Goal: Task Accomplishment & Management: Complete application form

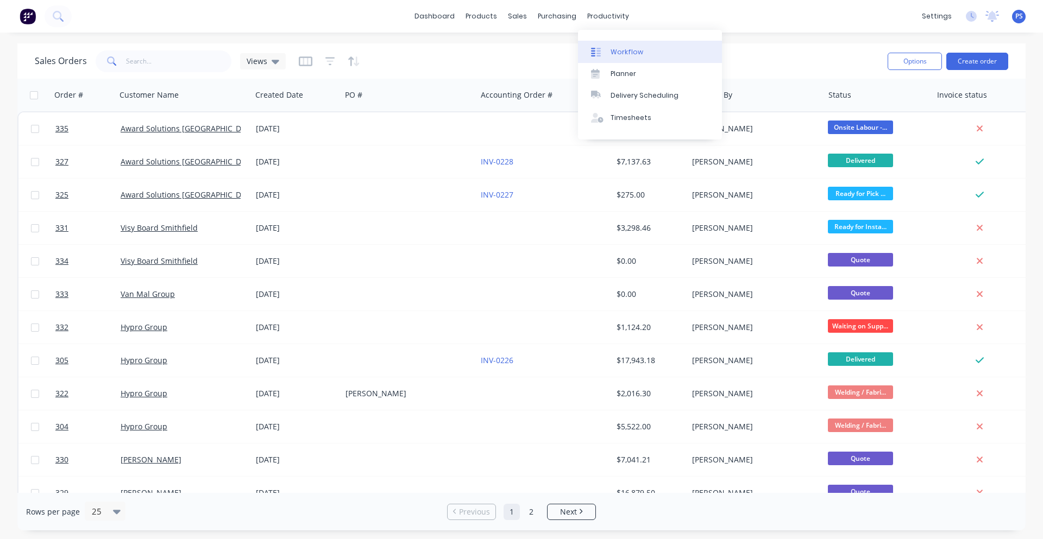
click at [614, 41] on link "Workflow" at bounding box center [650, 52] width 144 height 22
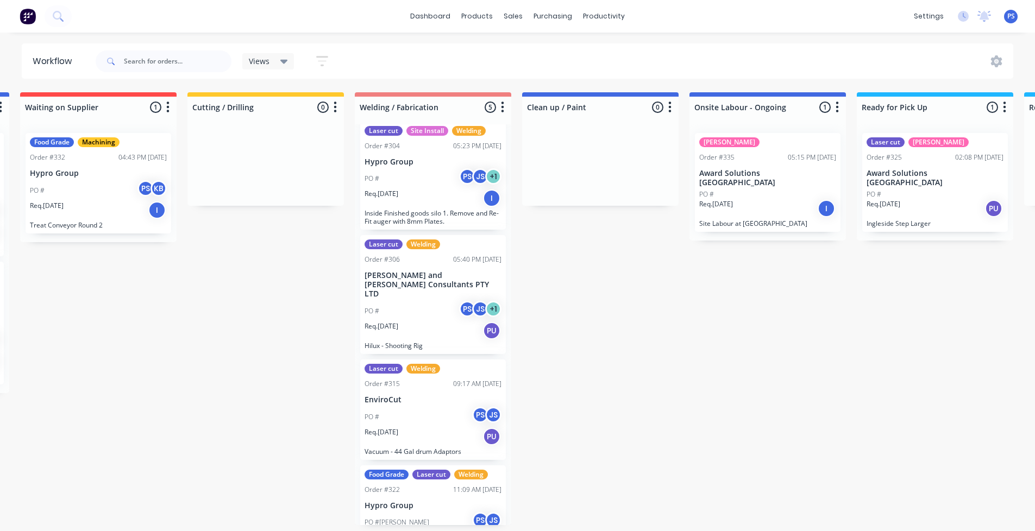
scroll to position [2, 338]
drag, startPoint x: 550, startPoint y: 510, endPoint x: 612, endPoint y: 514, distance: 62.0
click at [613, 512] on div "Submitted 0 Status colour #13CE66 hex #13CE66 Save Cancel Summaries Total order…" at bounding box center [638, 308] width 1969 height 433
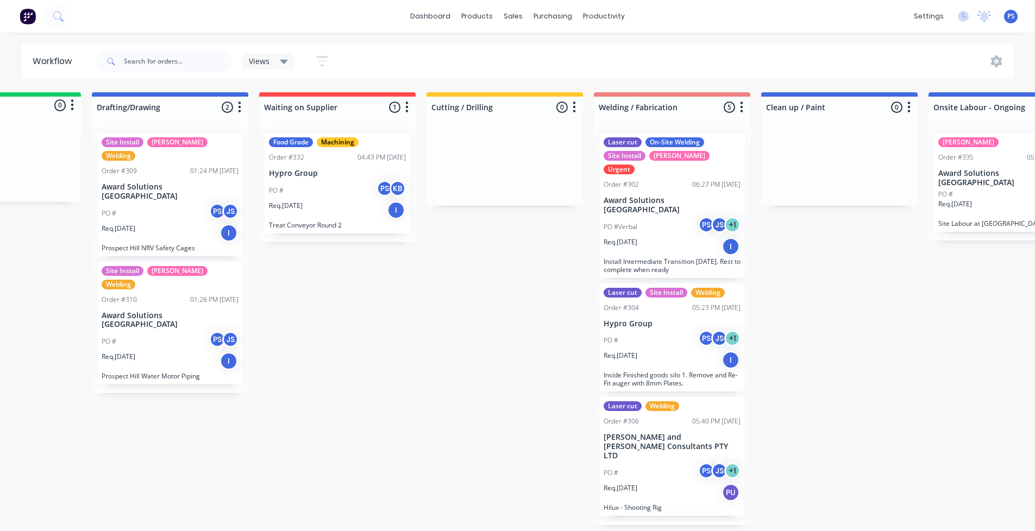
scroll to position [2, 73]
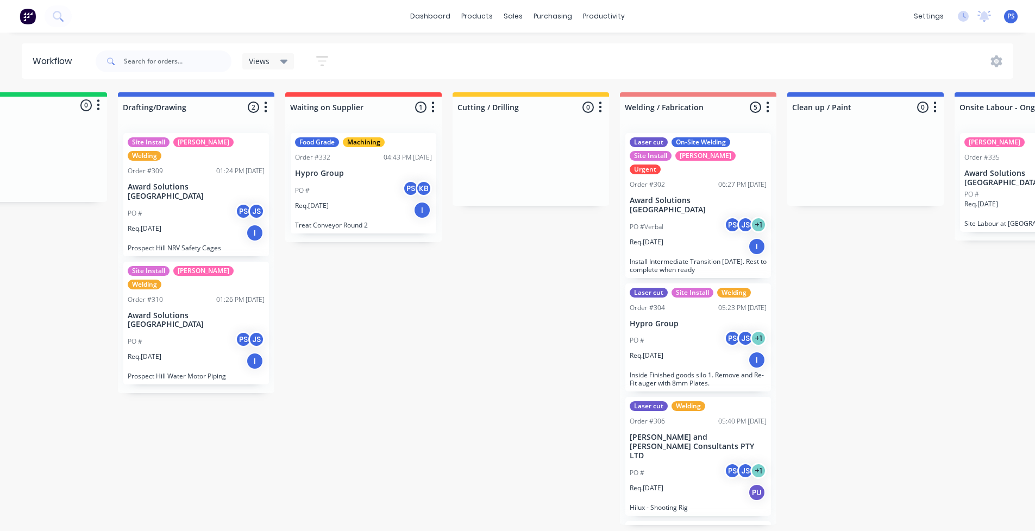
click at [316, 513] on div "Submitted 0 Status colour #13CE66 hex #13CE66 Save Cancel Summaries Total order…" at bounding box center [903, 308] width 1969 height 433
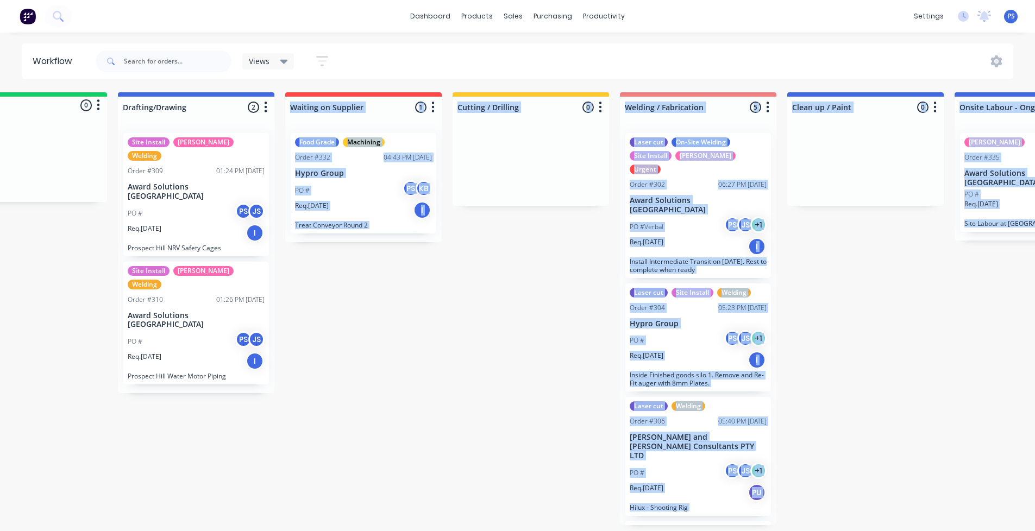
drag, startPoint x: 304, startPoint y: 528, endPoint x: 259, endPoint y: 531, distance: 44.6
click at [262, 466] on html "dashboard products sales purchasing productivity dashboard products Product Cat…" at bounding box center [444, 233] width 1035 height 466
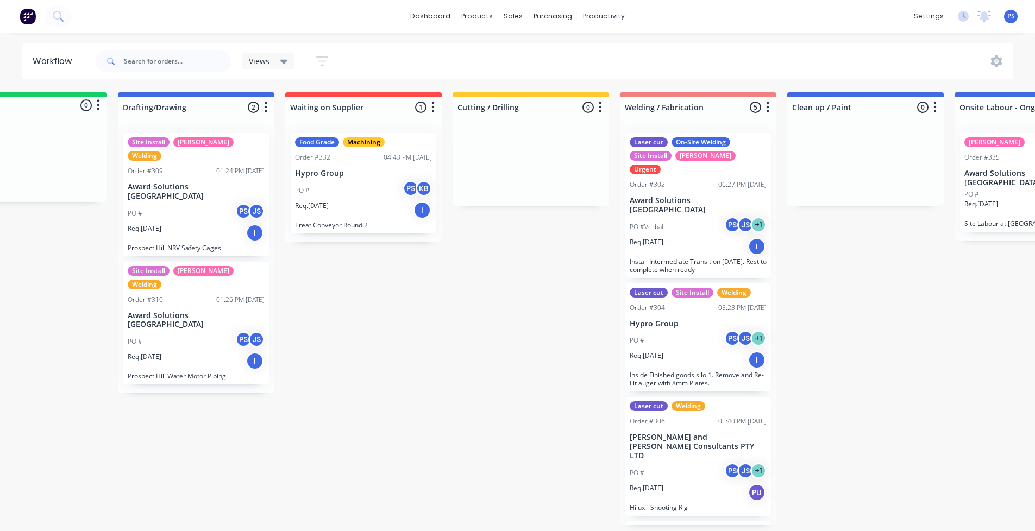
click at [215, 485] on div "Submitted 0 Status colour #13CE66 hex #13CE66 Save Cancel Summaries Total order…" at bounding box center [903, 308] width 1969 height 433
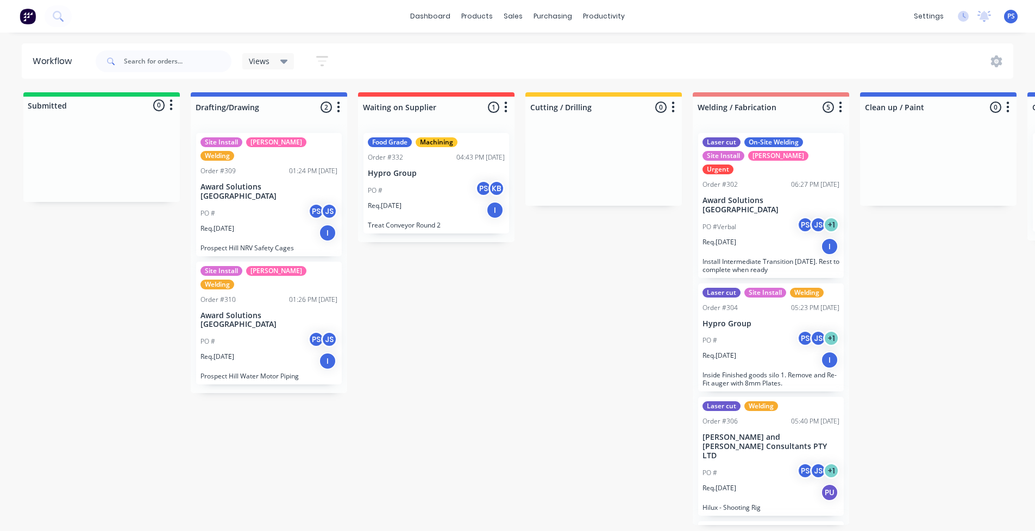
click at [246, 295] on div "Order #310 01:26 PM 31/08/25" at bounding box center [268, 300] width 137 height 10
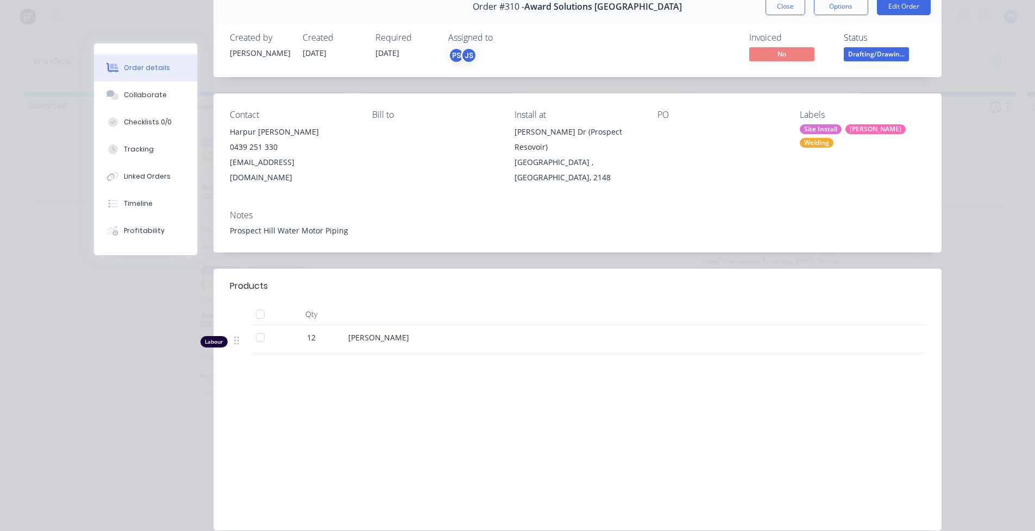
scroll to position [34, 0]
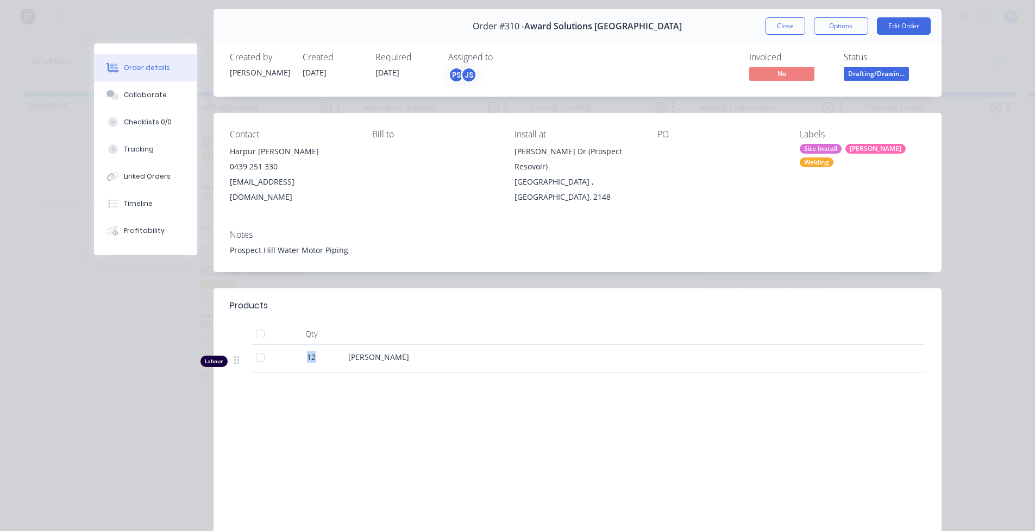
click at [338, 348] on div "12" at bounding box center [311, 359] width 65 height 28
click at [307, 351] on span "12" at bounding box center [311, 356] width 9 height 11
drag, startPoint x: 310, startPoint y: 340, endPoint x: 302, endPoint y: 340, distance: 7.6
click at [307, 351] on span "12" at bounding box center [311, 356] width 9 height 11
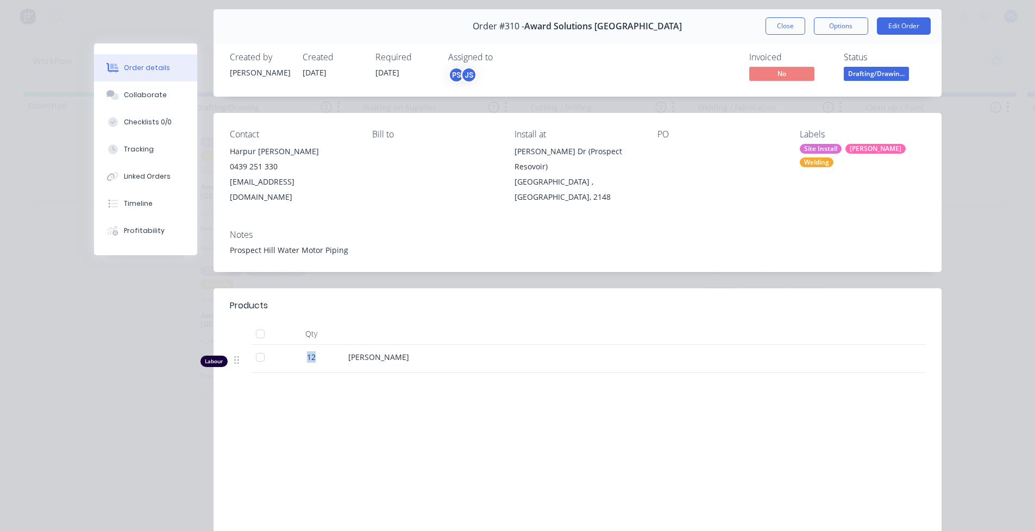
drag, startPoint x: 302, startPoint y: 340, endPoint x: 333, endPoint y: 347, distance: 31.8
click at [333, 351] on div "12" at bounding box center [311, 356] width 56 height 11
click at [318, 351] on div "12" at bounding box center [311, 356] width 56 height 11
drag, startPoint x: 296, startPoint y: 345, endPoint x: 289, endPoint y: 345, distance: 6.5
click at [293, 351] on div "12" at bounding box center [311, 356] width 56 height 11
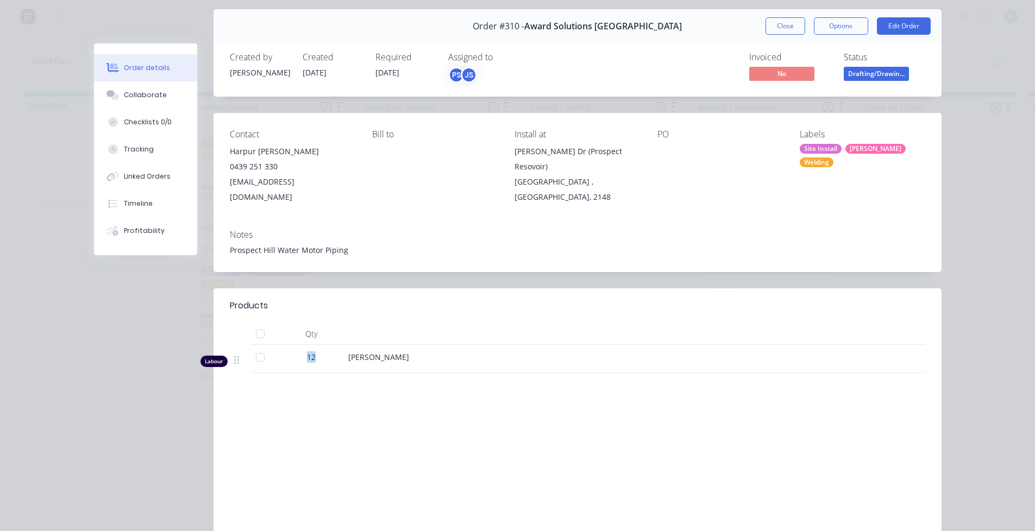
click at [314, 351] on div "12" at bounding box center [311, 356] width 56 height 11
click at [300, 351] on div "12" at bounding box center [311, 356] width 56 height 11
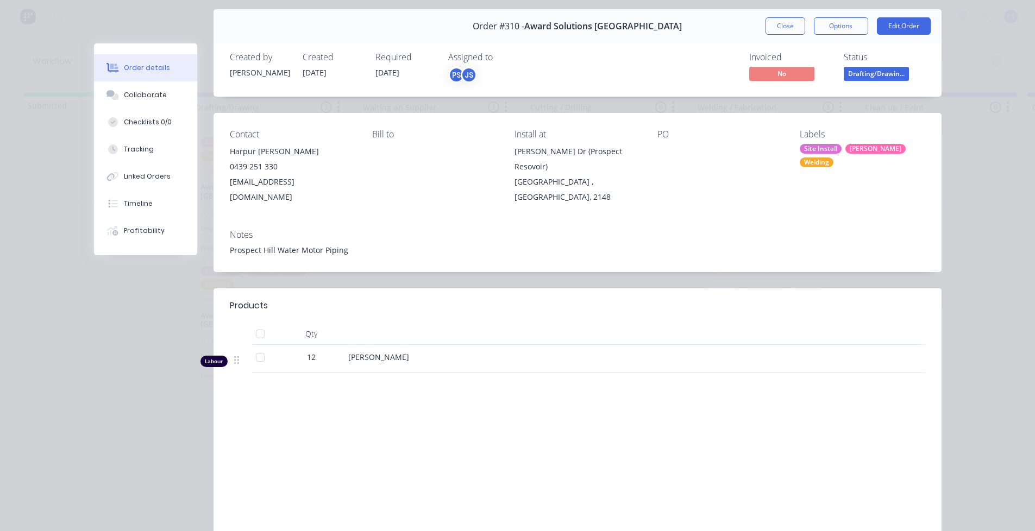
click at [115, 297] on div "Order #310 - Award Solutions Australia Close Options Edit Order Created by Pete…" at bounding box center [517, 287] width 847 height 557
click at [795, 24] on button "Close" at bounding box center [785, 25] width 40 height 17
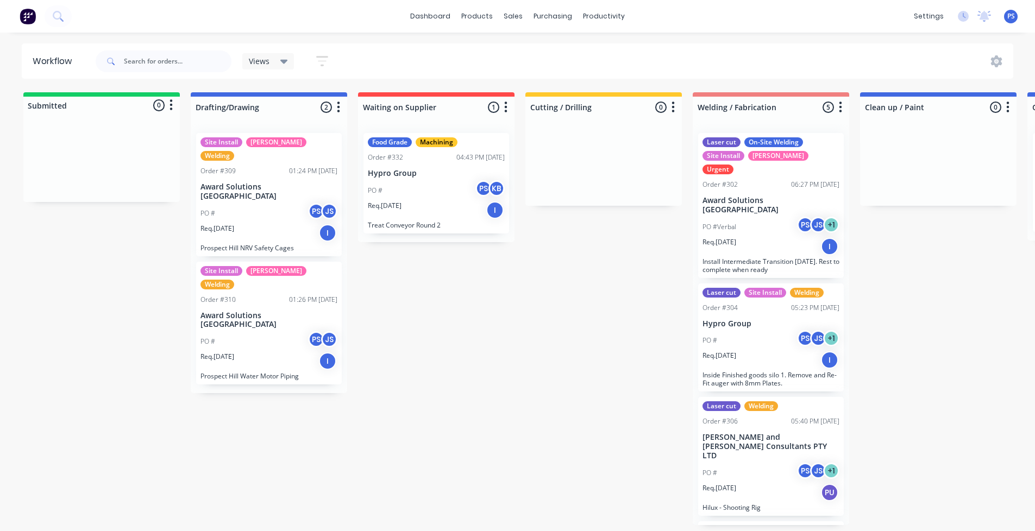
click at [276, 228] on div "Site Install SYD WTR Welding Order #309 01:24 PM 31/08/25 Award Solutions Austr…" at bounding box center [269, 194] width 146 height 123
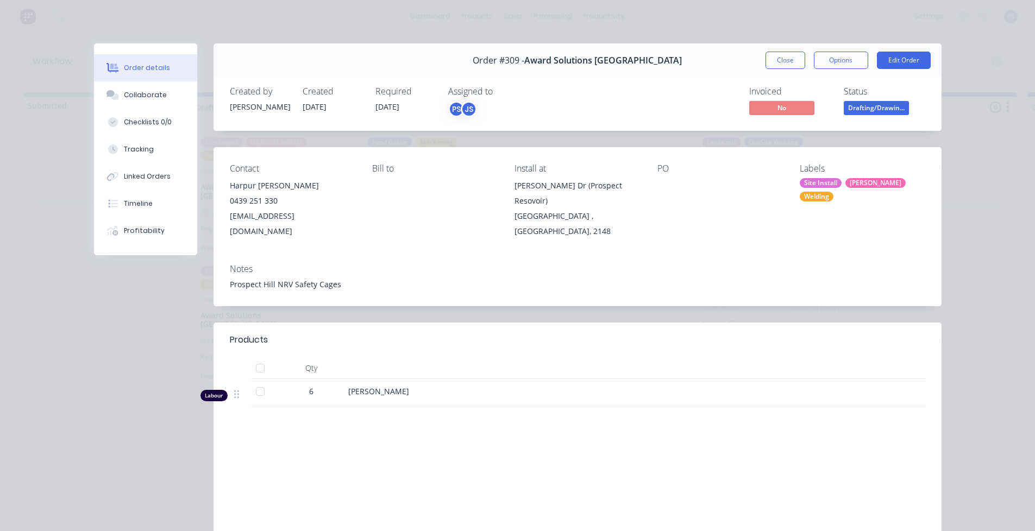
click at [232, 264] on div "Notes" at bounding box center [577, 269] width 695 height 10
drag, startPoint x: 513, startPoint y: 181, endPoint x: 656, endPoint y: 232, distance: 151.5
click at [656, 232] on div "Contact Harpur Hromek 0439 251 330 awardsolutionsaustralia@gmail.com Bill to In…" at bounding box center [577, 201] width 728 height 108
click at [790, 59] on button "Close" at bounding box center [785, 60] width 40 height 17
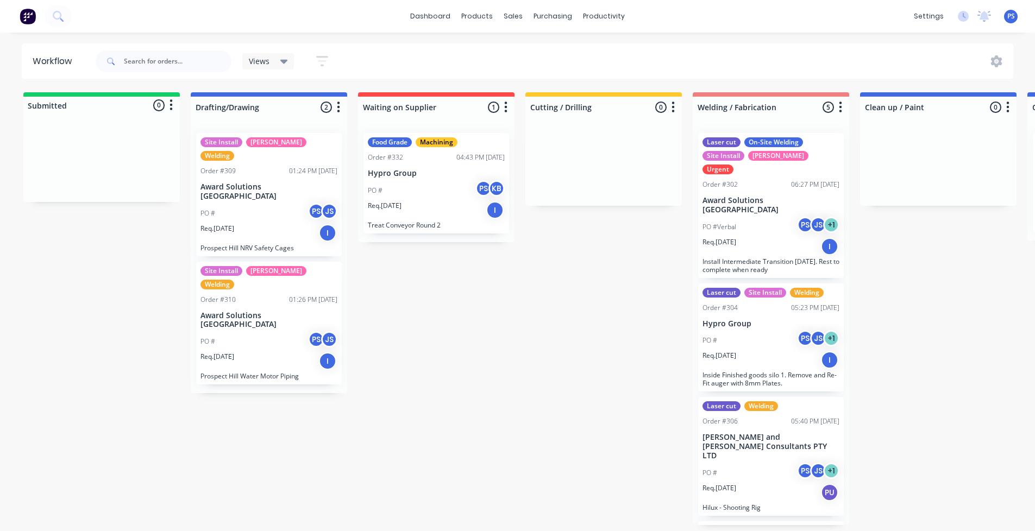
drag, startPoint x: 20, startPoint y: 378, endPoint x: 30, endPoint y: 376, distance: 10.5
click at [20, 378] on div "Submitted 0 Status colour #13CE66 hex #13CE66 Save Cancel Summaries Total order…" at bounding box center [976, 308] width 1969 height 433
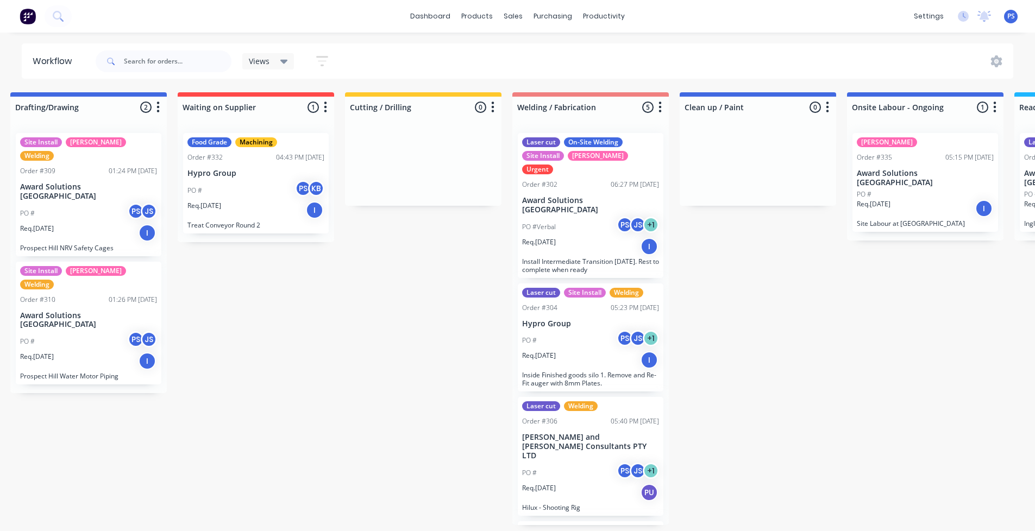
scroll to position [2, 287]
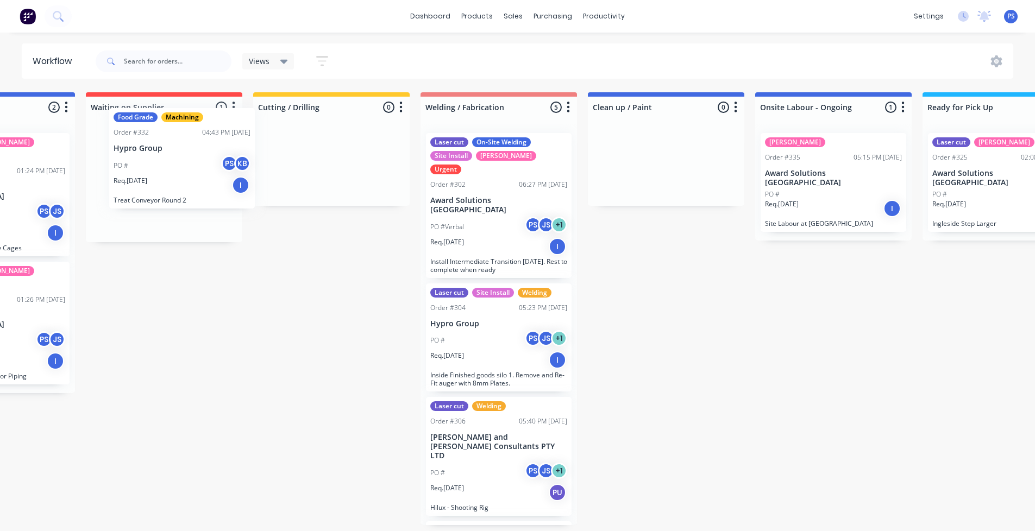
drag, startPoint x: 168, startPoint y: 208, endPoint x: 156, endPoint y: 185, distance: 25.8
click at [156, 185] on div "Food Grade Machining Order #332 04:43 PM 23/09/25 Hypro Group PO # PS KB Req. 0…" at bounding box center [164, 183] width 156 height 118
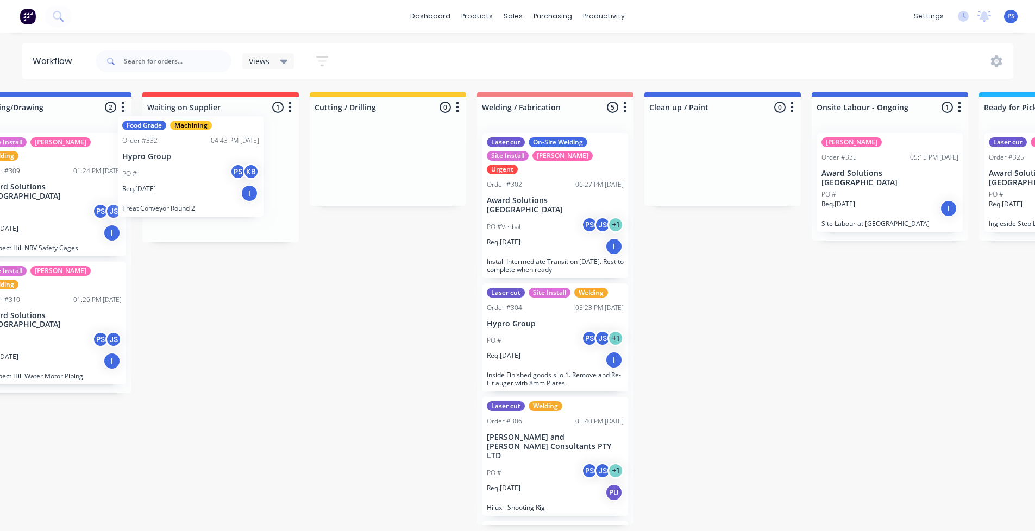
drag, startPoint x: 175, startPoint y: 193, endPoint x: 223, endPoint y: 193, distance: 48.3
click at [210, 188] on div "Food Grade Machining Order #332 04:43 PM 23/09/25 Hypro Group PO # PS KB Req. 0…" at bounding box center [220, 183] width 156 height 118
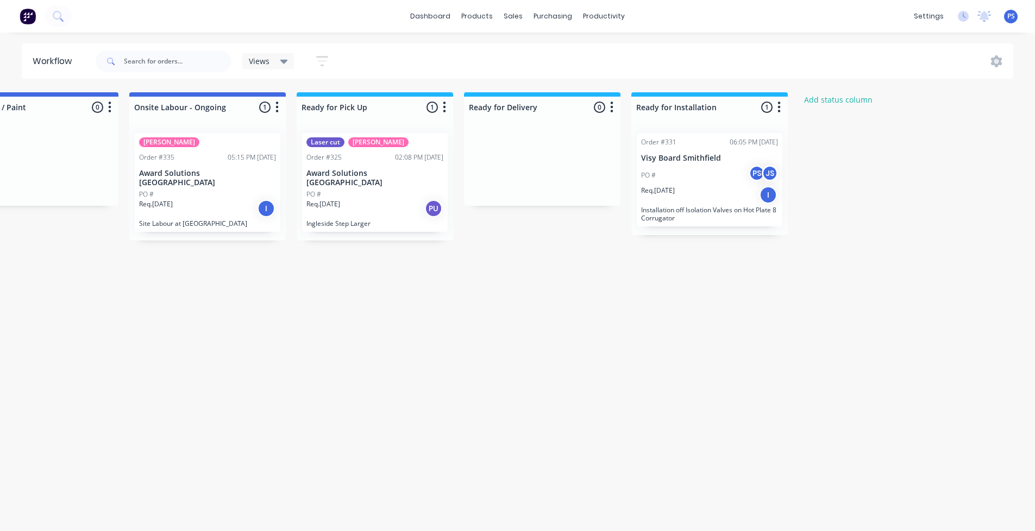
scroll to position [2, 934]
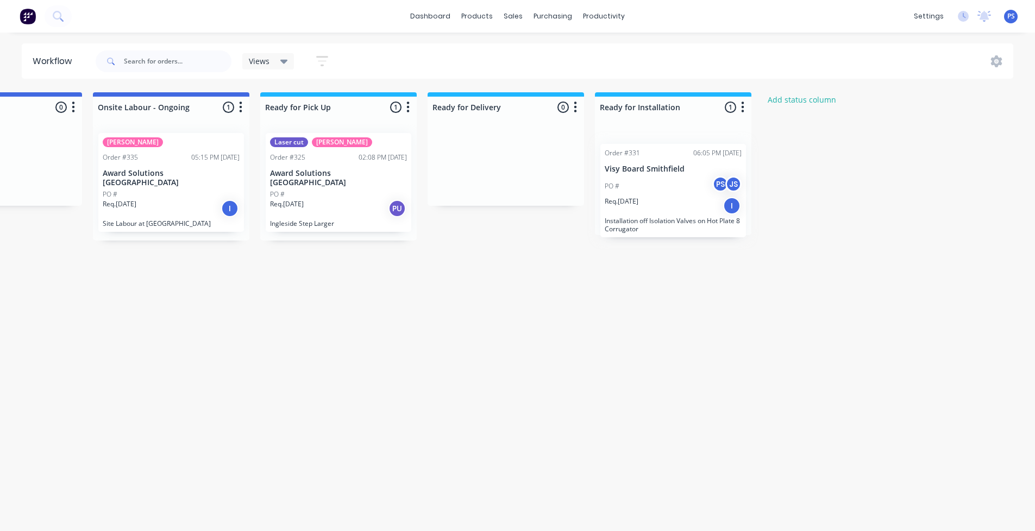
click at [687, 221] on div "Order #331 06:05 PM 22/09/25 Visy Board Smithfield PO # PS JS Req. 28/09/25 I I…" at bounding box center [673, 179] width 156 height 111
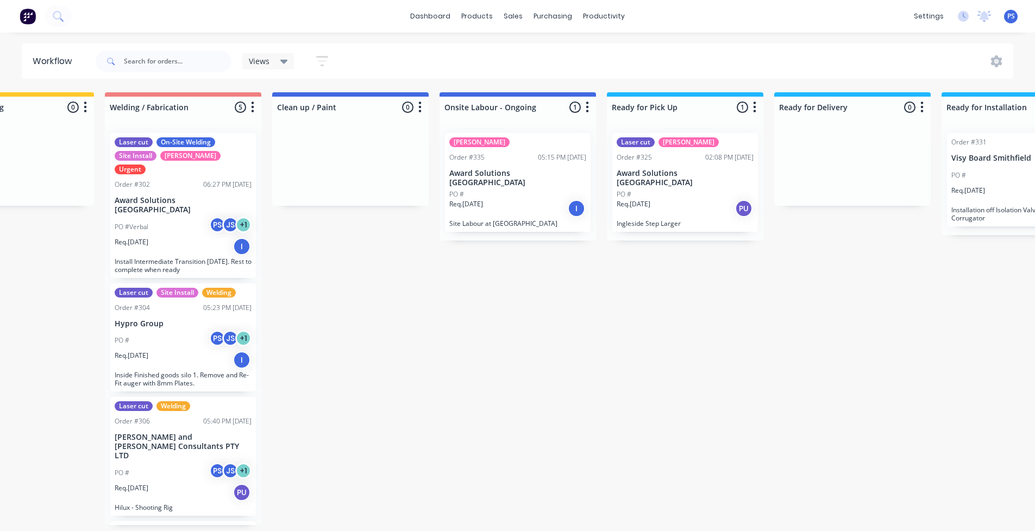
scroll to position [2, 589]
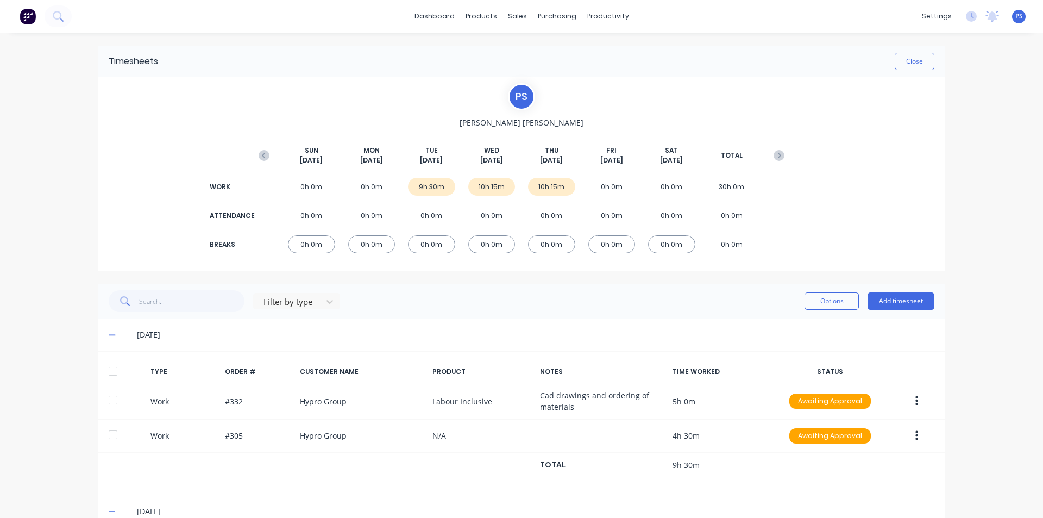
click at [476, 311] on div "Filter by type Options Add timesheet" at bounding box center [522, 301] width 826 height 22
drag, startPoint x: 600, startPoint y: 159, endPoint x: 664, endPoint y: 164, distance: 64.8
click at [664, 164] on div "[DATE] [DATE] [DATE] [DATE] [DATE] [DATE] [DATE] TOTAL" at bounding box center [521, 158] width 537 height 24
click at [625, 164] on div "[DATE]" at bounding box center [611, 156] width 47 height 20
drag, startPoint x: 625, startPoint y: 164, endPoint x: 583, endPoint y: 157, distance: 42.4
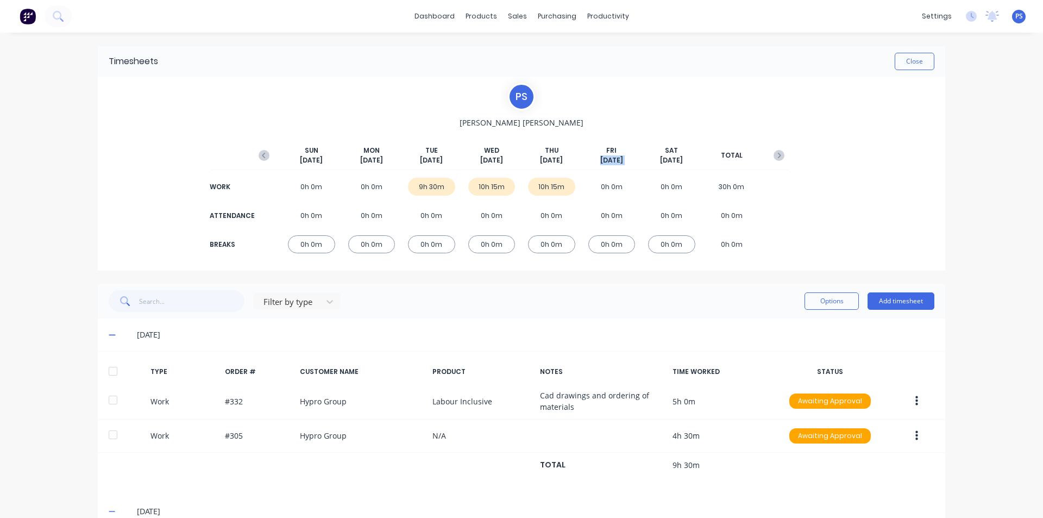
click at [583, 157] on div "[DATE] [DATE] [DATE] [DATE] [DATE] [DATE] [DATE] TOTAL" at bounding box center [521, 158] width 537 height 24
click at [903, 297] on button "Add timesheet" at bounding box center [901, 300] width 67 height 17
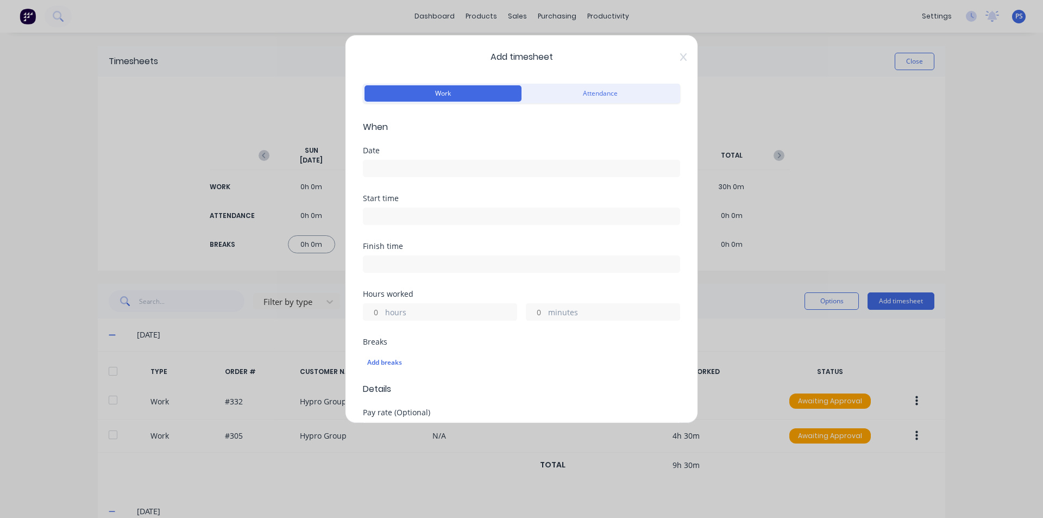
click at [452, 155] on div "Date" at bounding box center [521, 162] width 317 height 30
click at [441, 167] on input at bounding box center [521, 168] width 316 height 16
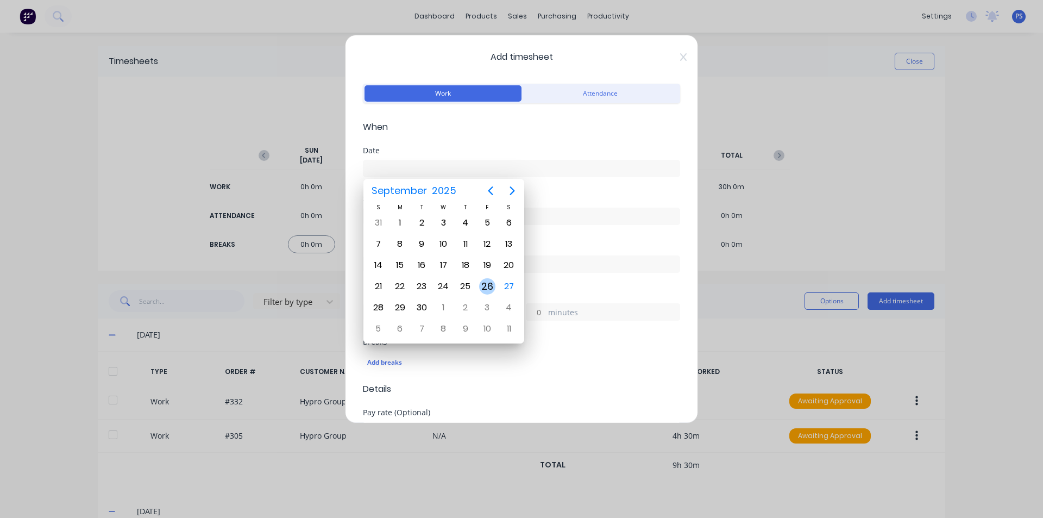
click at [479, 283] on div "26" at bounding box center [487, 286] width 22 height 21
type input "[DATE]"
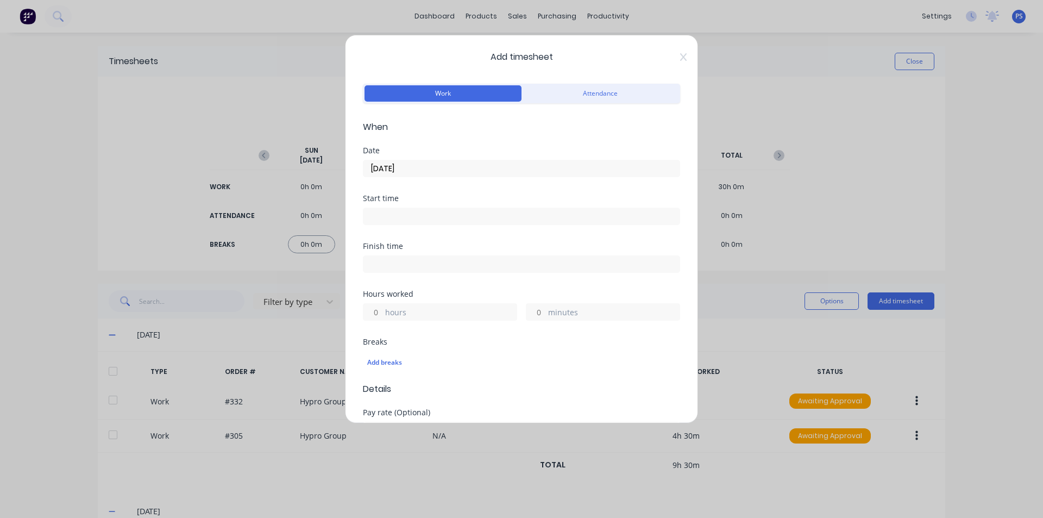
click at [427, 209] on input at bounding box center [521, 216] width 316 height 16
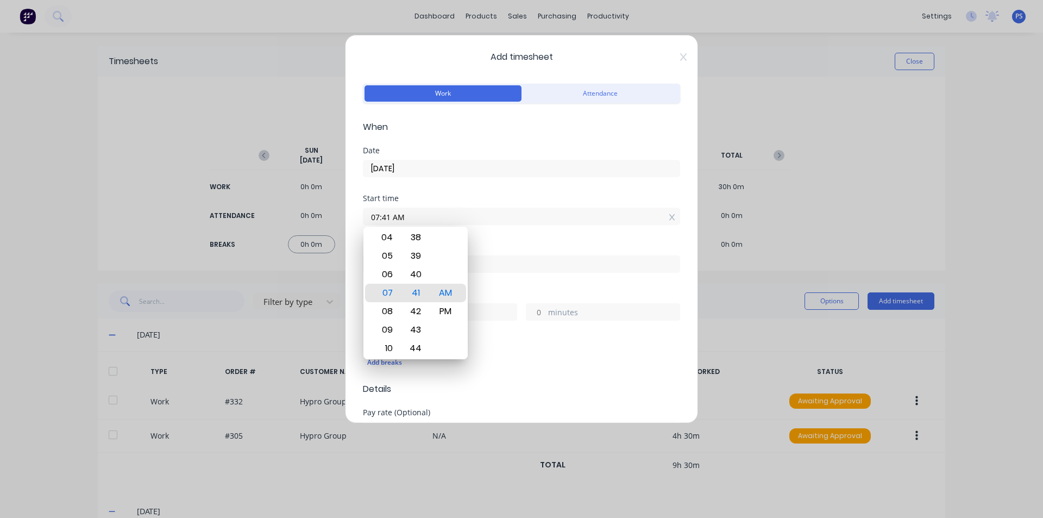
click at [669, 223] on input "07:41 AM" at bounding box center [521, 216] width 316 height 16
click at [669, 221] on div at bounding box center [672, 216] width 6 height 11
type input "08:41 AM"
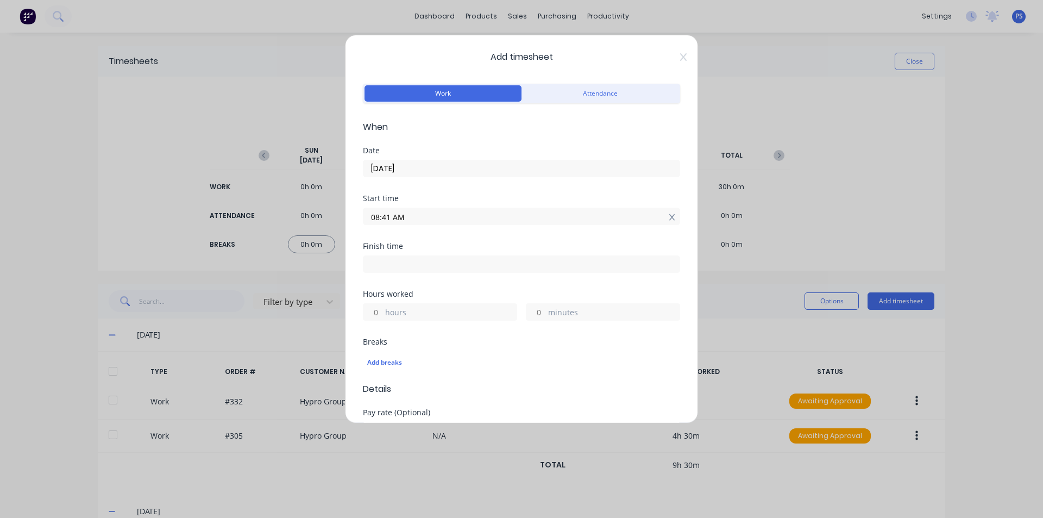
click at [669, 214] on icon at bounding box center [672, 217] width 6 height 8
click at [430, 307] on div "Hours worked hours minutes" at bounding box center [521, 313] width 317 height 30
click at [422, 318] on label "hours" at bounding box center [450, 322] width 131 height 14
click at [382, 318] on input "hours" at bounding box center [372, 320] width 19 height 16
type input "1"
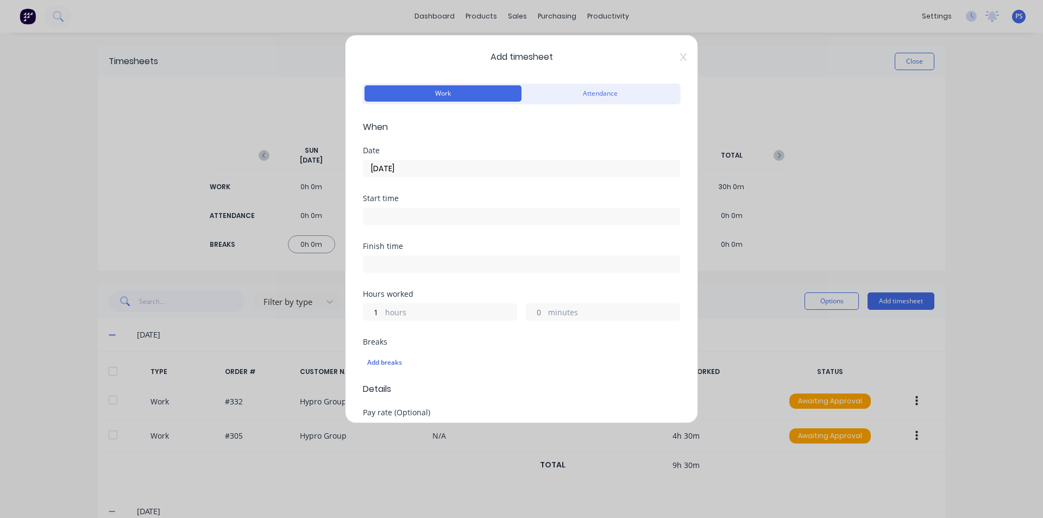
click at [425, 304] on div "Hours worked 1 hours minutes" at bounding box center [521, 305] width 317 height 30
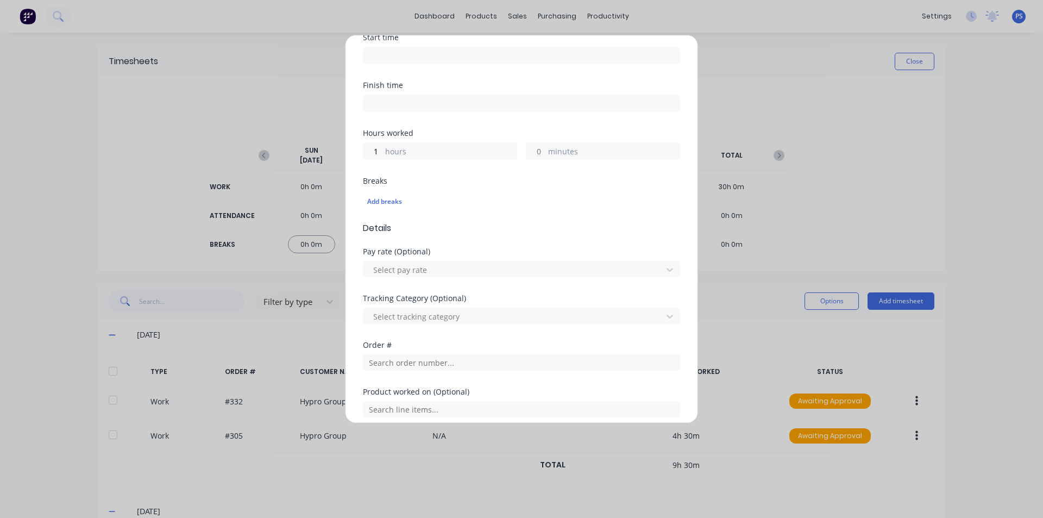
scroll to position [217, 0]
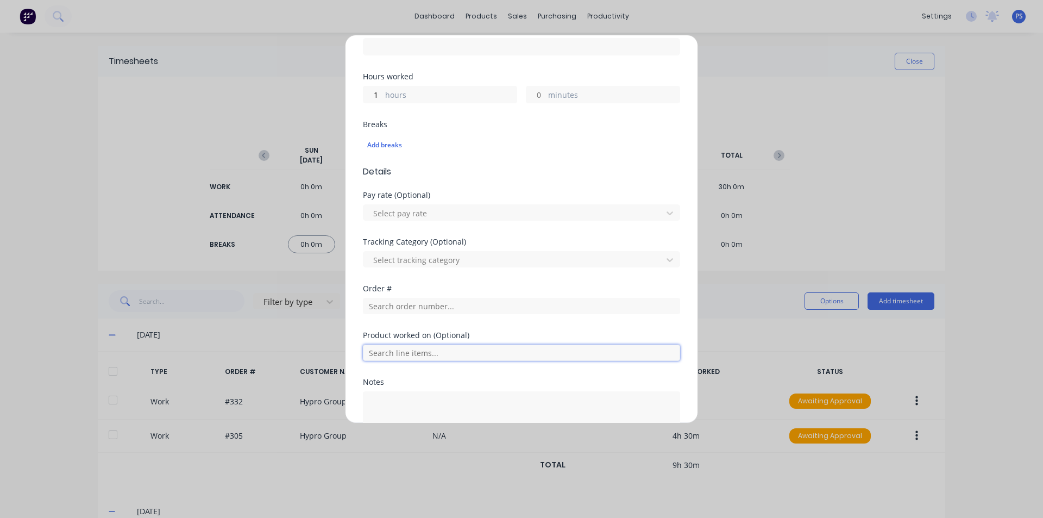
click at [414, 348] on input "text" at bounding box center [521, 352] width 317 height 16
click at [413, 303] on input "text" at bounding box center [521, 306] width 317 height 16
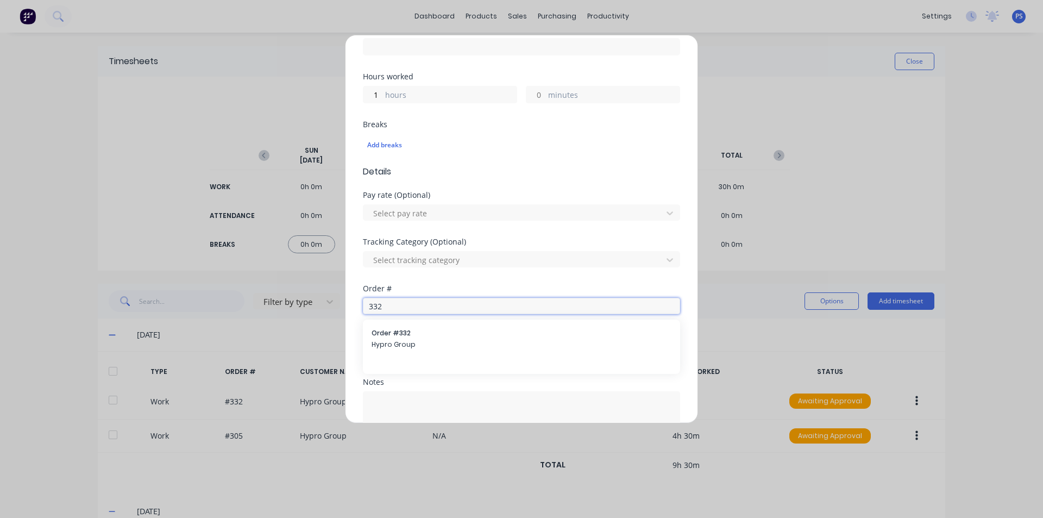
type input "332"
click at [422, 315] on div "Order # 332 Order # 332 Hypro Group" at bounding box center [521, 308] width 317 height 47
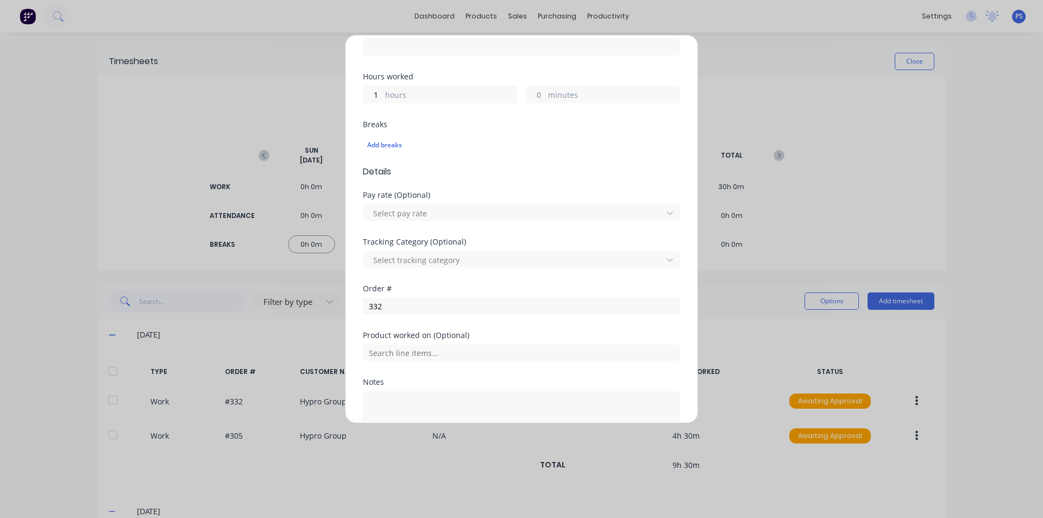
click at [422, 321] on div "Order # 332" at bounding box center [521, 308] width 317 height 47
click at [422, 306] on input "332" at bounding box center [521, 306] width 317 height 16
click at [420, 349] on span "Hypro Group" at bounding box center [522, 345] width 300 height 10
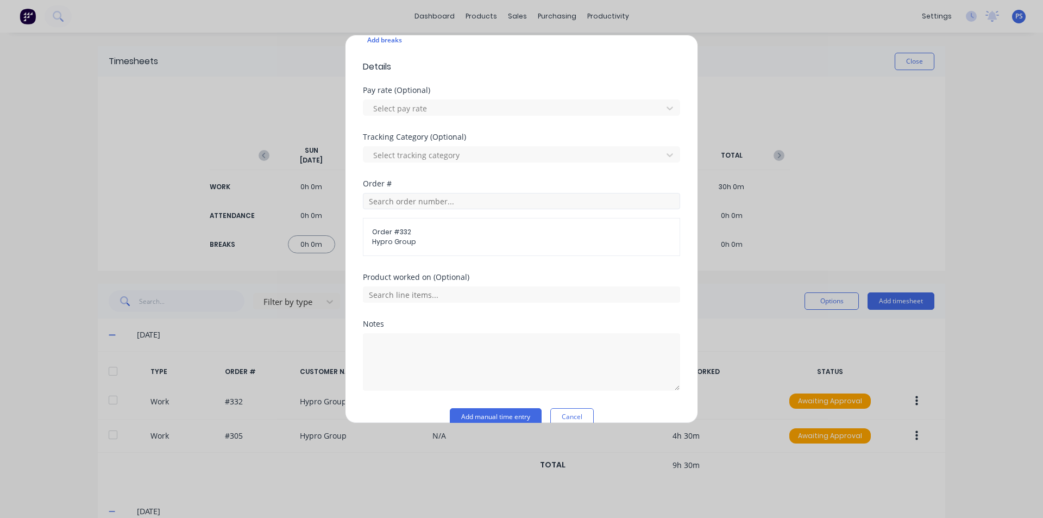
scroll to position [340, 0]
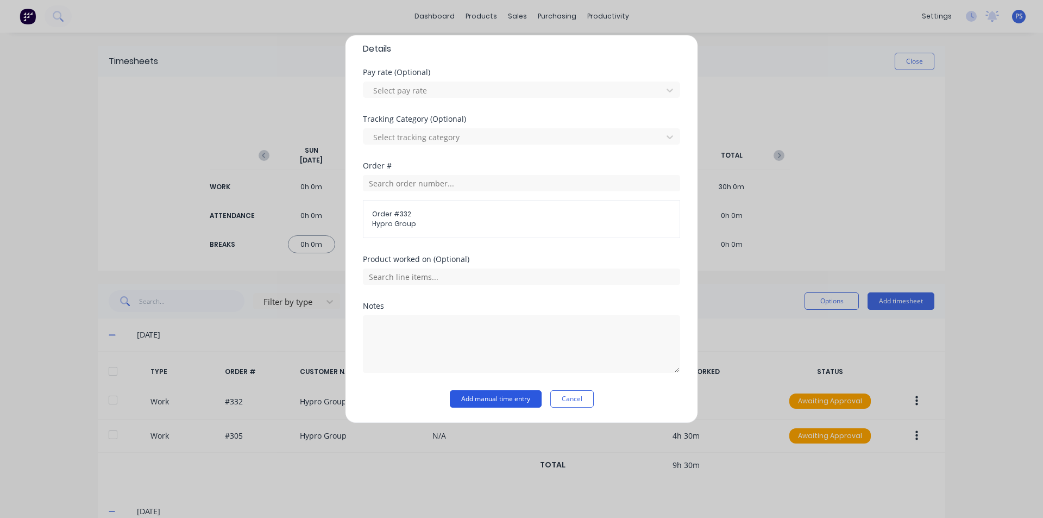
click at [504, 395] on button "Add manual time entry" at bounding box center [496, 398] width 92 height 17
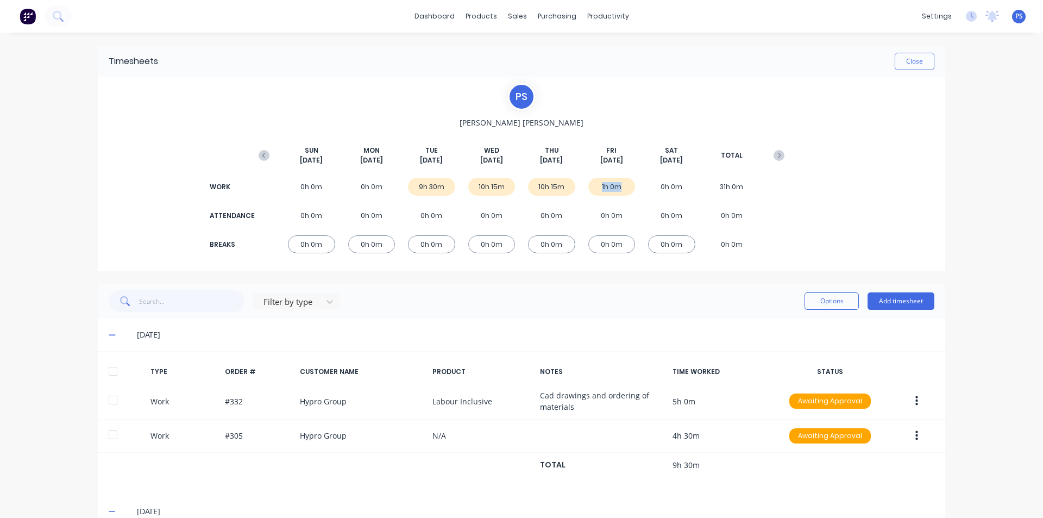
drag, startPoint x: 589, startPoint y: 191, endPoint x: 621, endPoint y: 188, distance: 31.6
click at [621, 188] on div "1h 0m" at bounding box center [611, 187] width 47 height 18
click at [888, 285] on div "Filter by type Options Add timesheet" at bounding box center [521, 301] width 847 height 35
click at [889, 294] on button "Add timesheet" at bounding box center [901, 300] width 67 height 17
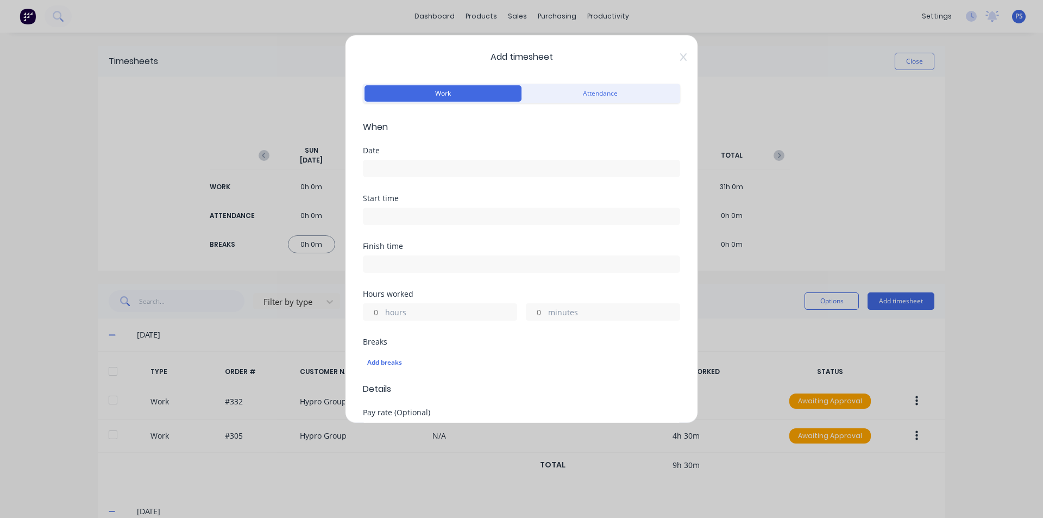
click at [491, 165] on input at bounding box center [521, 168] width 316 height 16
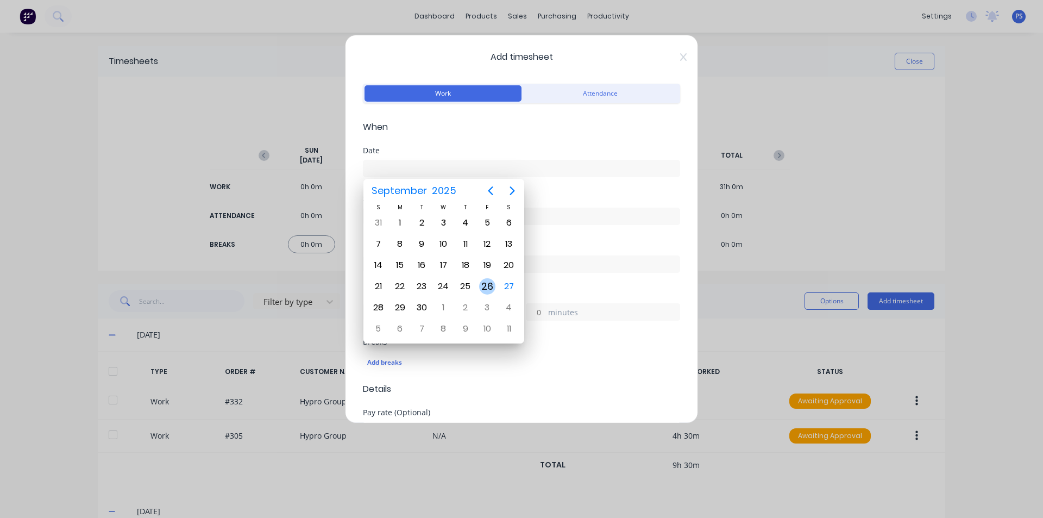
click at [495, 285] on div "26" at bounding box center [487, 286] width 16 height 16
type input "[DATE]"
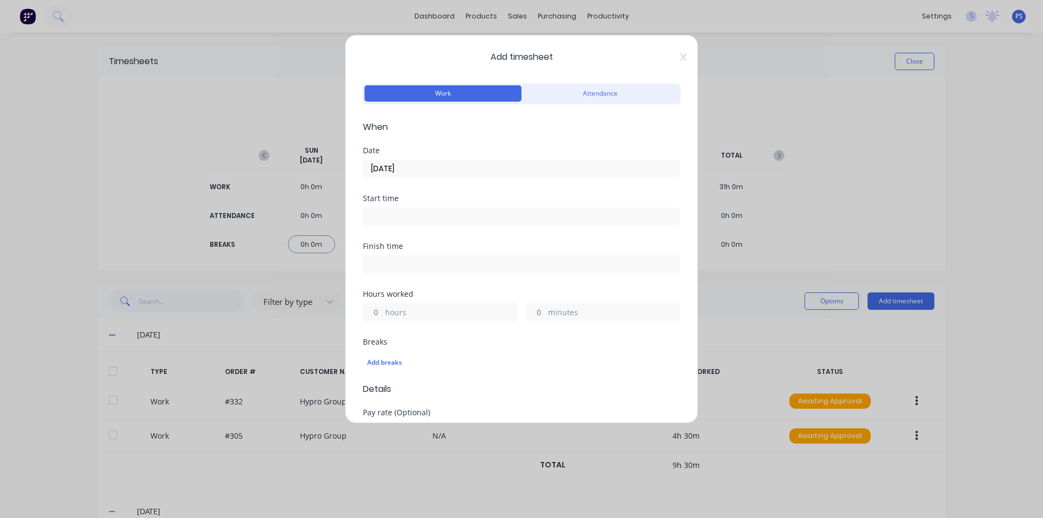
click at [447, 208] on label at bounding box center [521, 216] width 317 height 17
click at [447, 208] on input at bounding box center [521, 216] width 316 height 16
type input "08:42 AM"
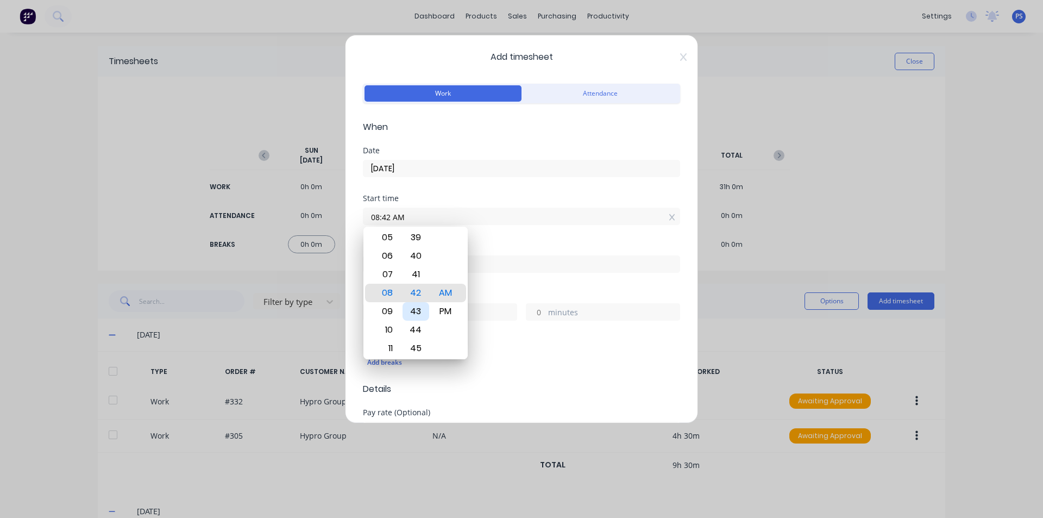
click at [525, 264] on input at bounding box center [521, 264] width 316 height 16
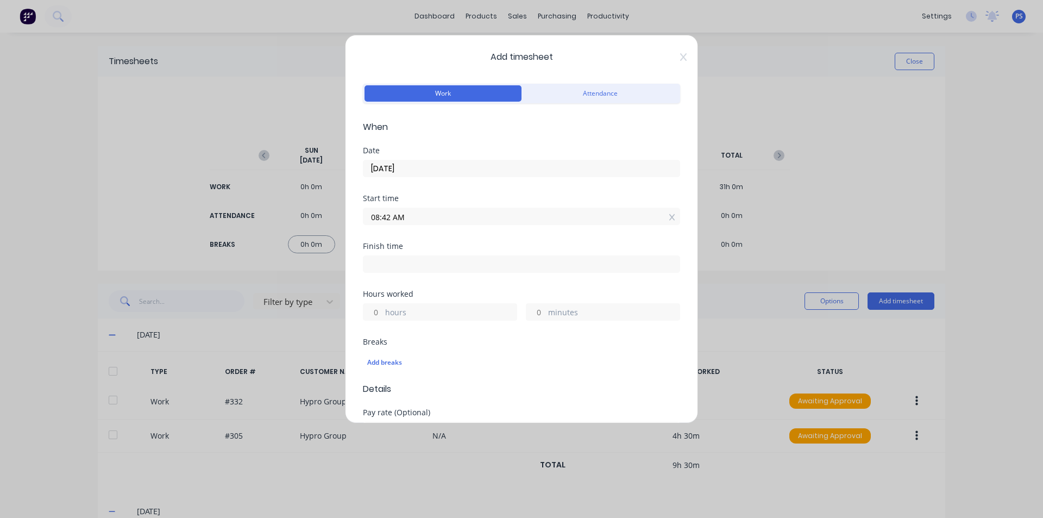
type input "08:42 AM"
type input "0"
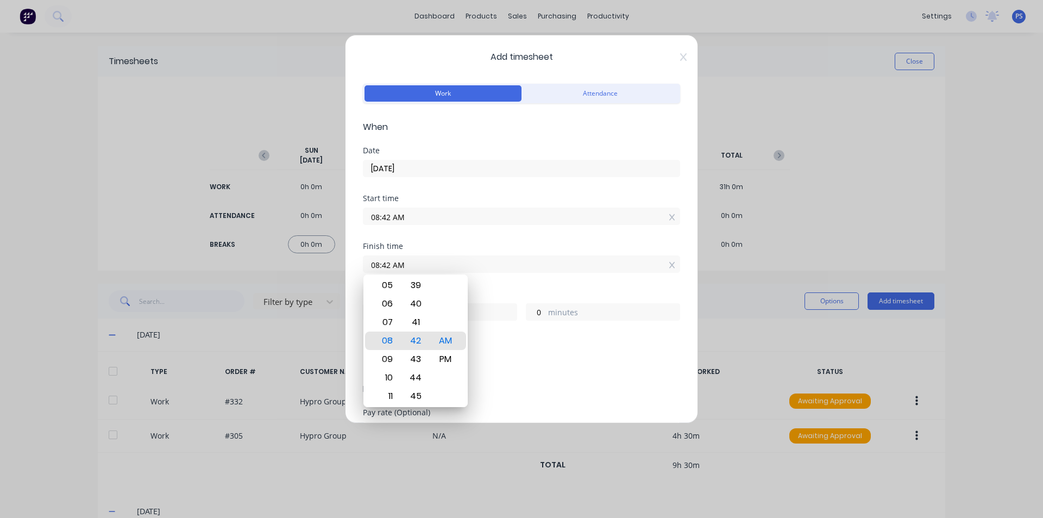
click at [670, 216] on input "08:42 AM" at bounding box center [521, 216] width 316 height 16
click at [669, 218] on icon at bounding box center [672, 217] width 6 height 7
type input "08:42 AM"
type input "0"
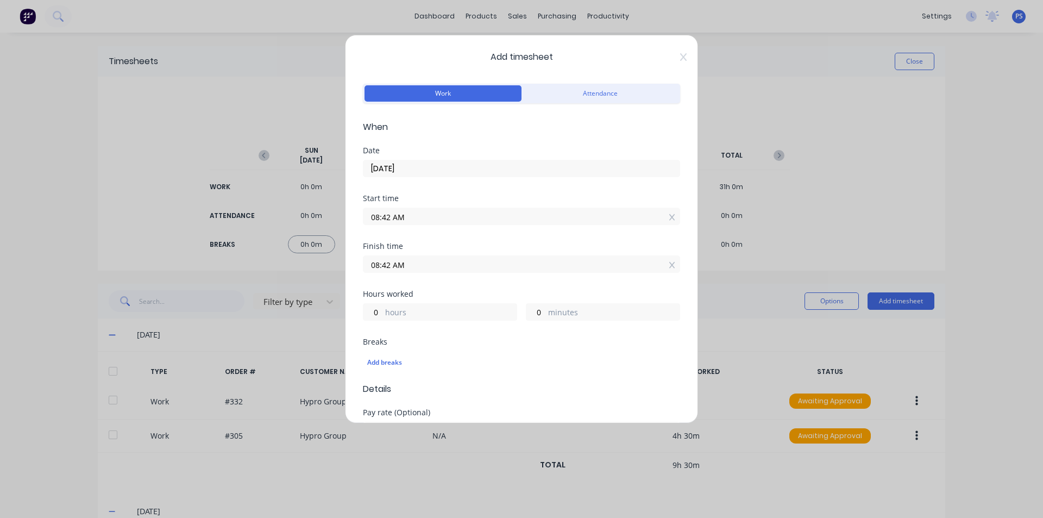
click at [669, 261] on div at bounding box center [672, 264] width 6 height 11
click at [669, 212] on div at bounding box center [672, 216] width 6 height 11
click at [613, 319] on div "minutes" at bounding box center [603, 327] width 154 height 17
drag, startPoint x: 524, startPoint y: 325, endPoint x: 534, endPoint y: 326, distance: 9.8
click at [526, 325] on input "minutes" at bounding box center [535, 328] width 19 height 16
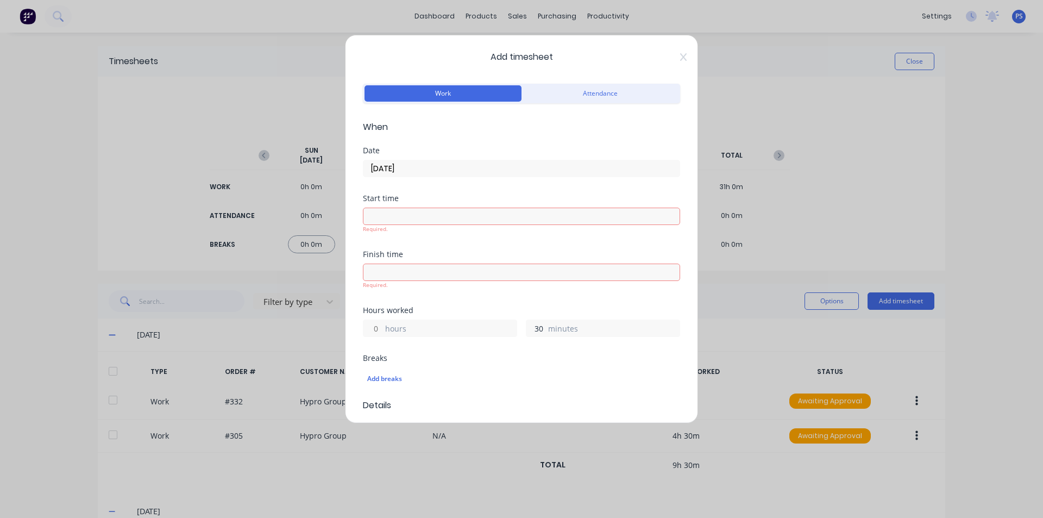
type input "30"
click at [524, 343] on form "Work Attendance When Date [DATE] Start time Required. Finish time Required. Hou…" at bounding box center [521, 399] width 317 height 636
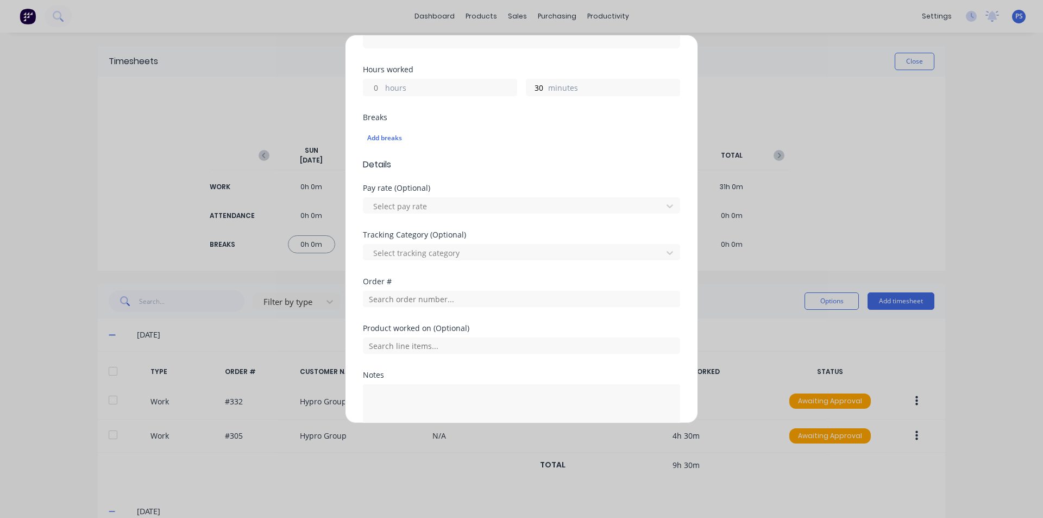
scroll to position [272, 0]
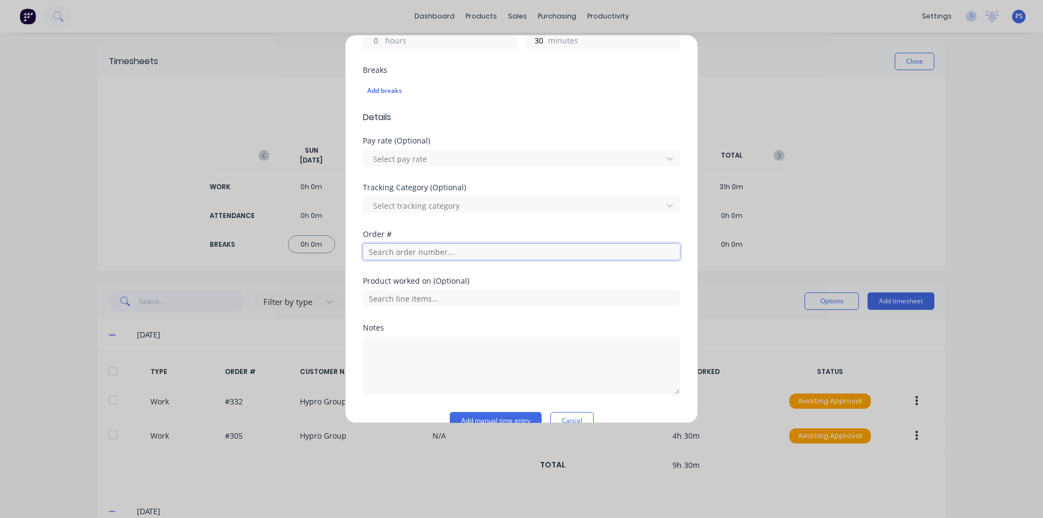
click at [394, 254] on input "text" at bounding box center [521, 251] width 317 height 16
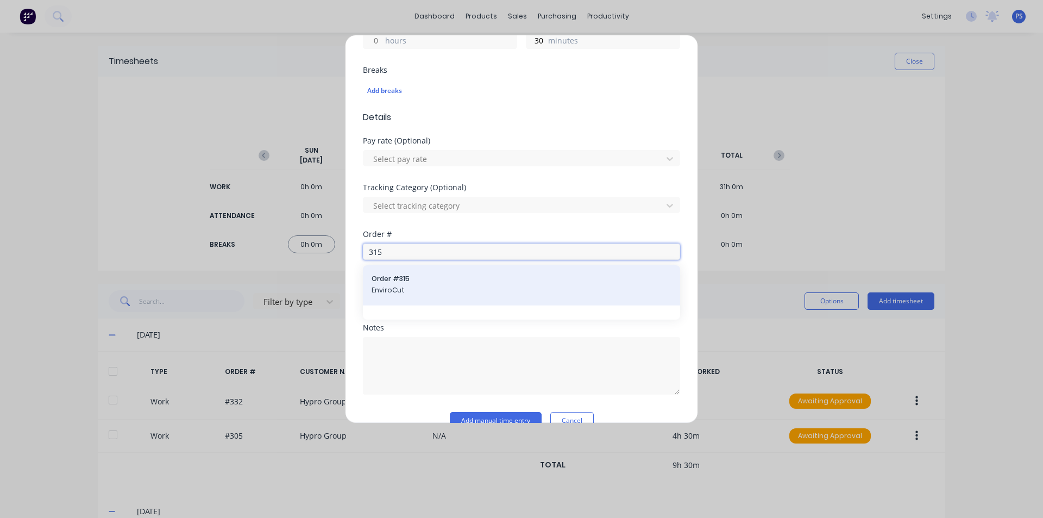
type input "315"
click at [397, 286] on span "EnviroCut" at bounding box center [522, 290] width 300 height 10
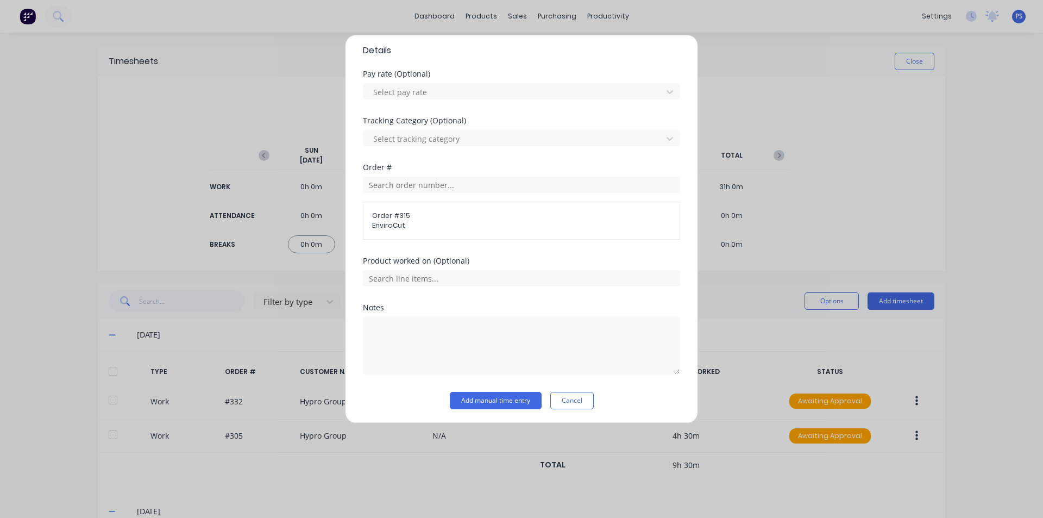
scroll to position [340, 0]
click at [419, 292] on div "Product worked on (Optional)" at bounding box center [521, 278] width 317 height 47
click at [419, 321] on textarea at bounding box center [521, 344] width 317 height 58
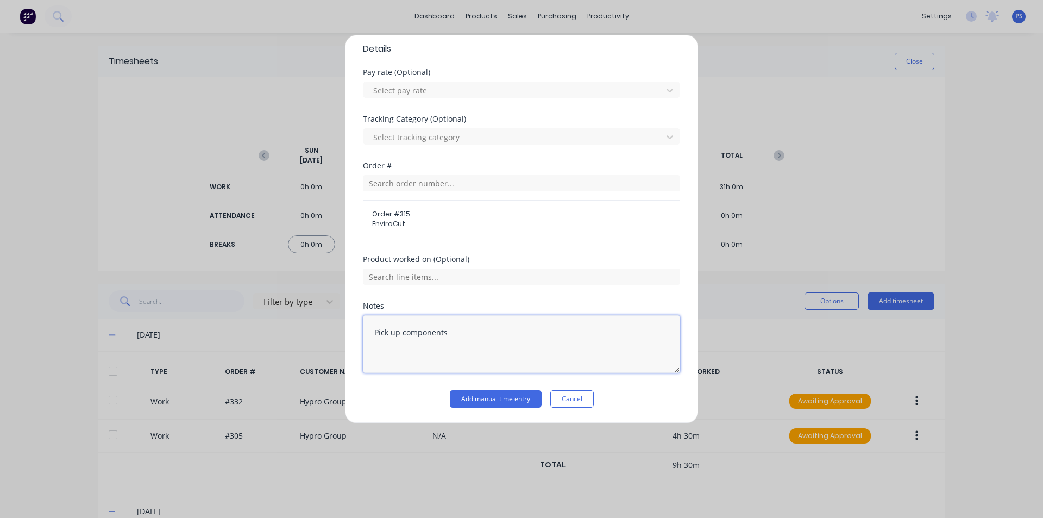
type textarea "Pick up components"
click at [458, 388] on div "Notes Pick up components" at bounding box center [521, 346] width 317 height 88
click at [460, 390] on button "Add manual time entry" at bounding box center [496, 398] width 92 height 17
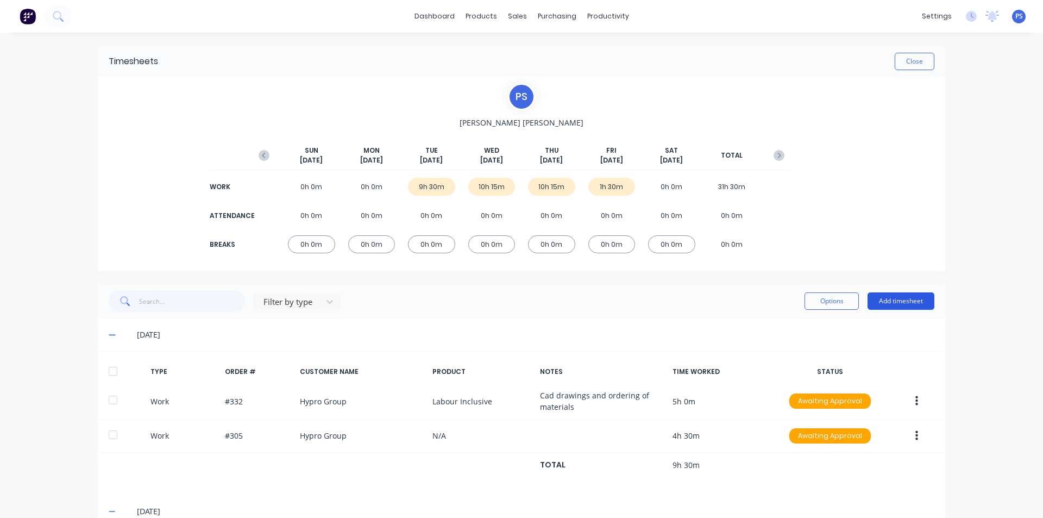
click at [881, 305] on button "Add timesheet" at bounding box center [901, 300] width 67 height 17
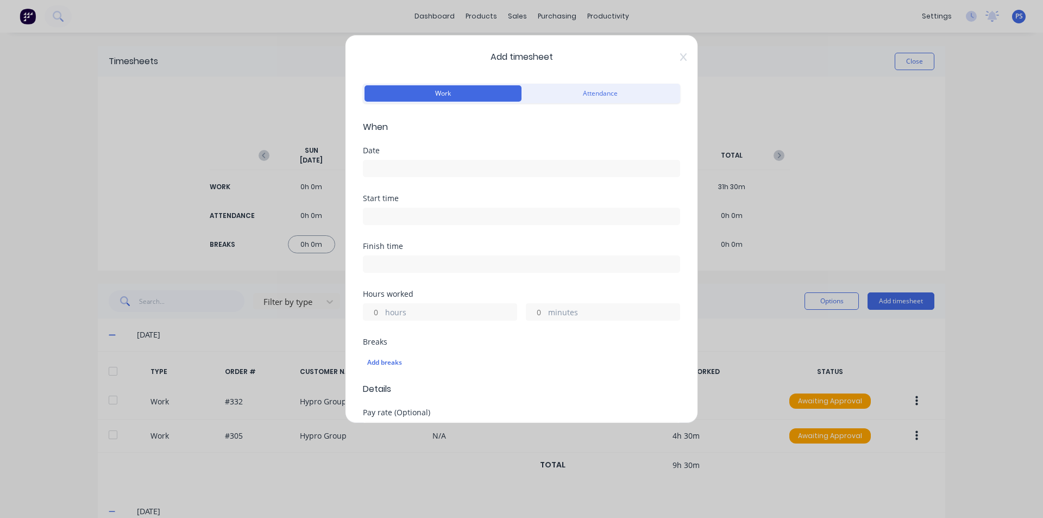
click at [438, 158] on div at bounding box center [521, 167] width 317 height 20
click at [436, 165] on input at bounding box center [521, 168] width 316 height 16
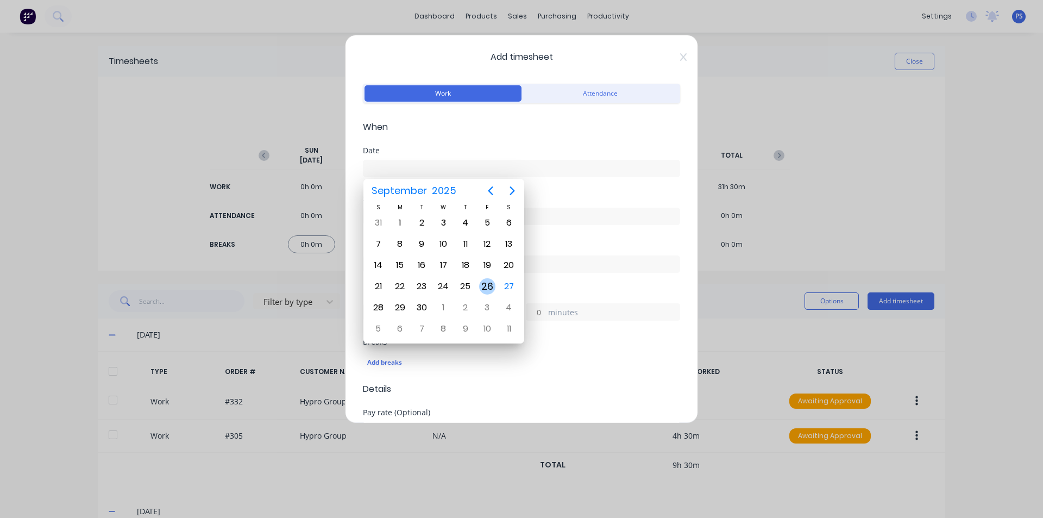
click at [474, 287] on div "25" at bounding box center [466, 286] width 22 height 21
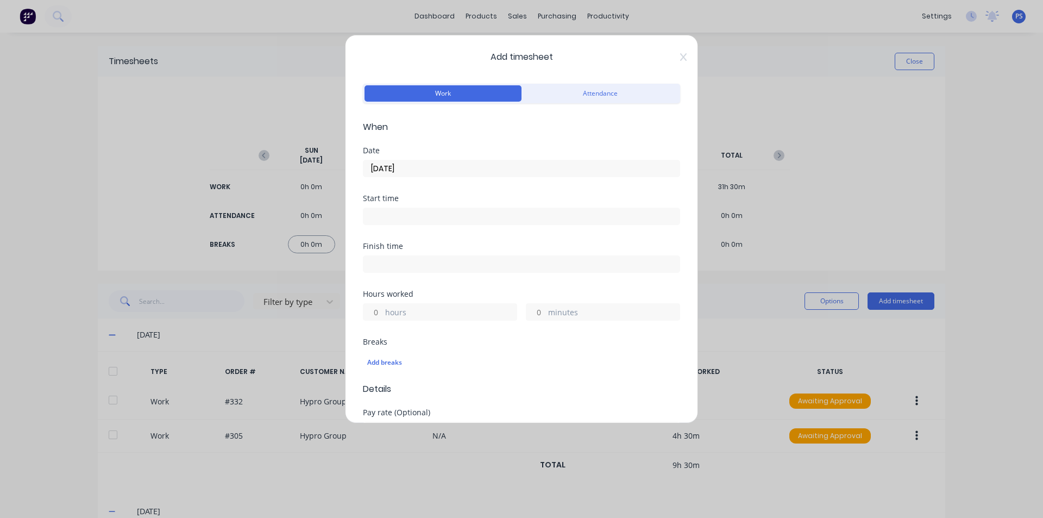
click at [408, 170] on input "[DATE]" at bounding box center [521, 168] width 316 height 16
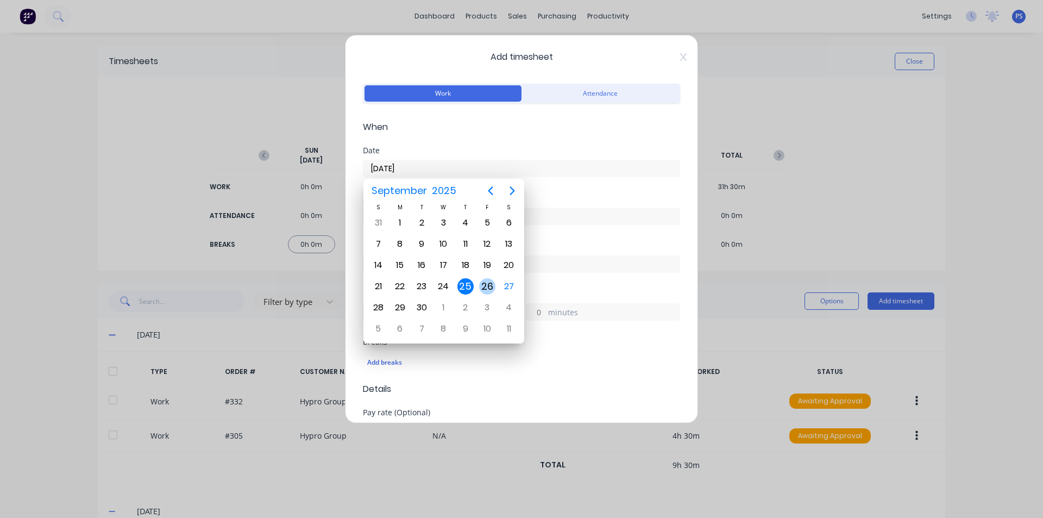
click at [482, 281] on div "26" at bounding box center [487, 286] width 16 height 16
type input "[DATE]"
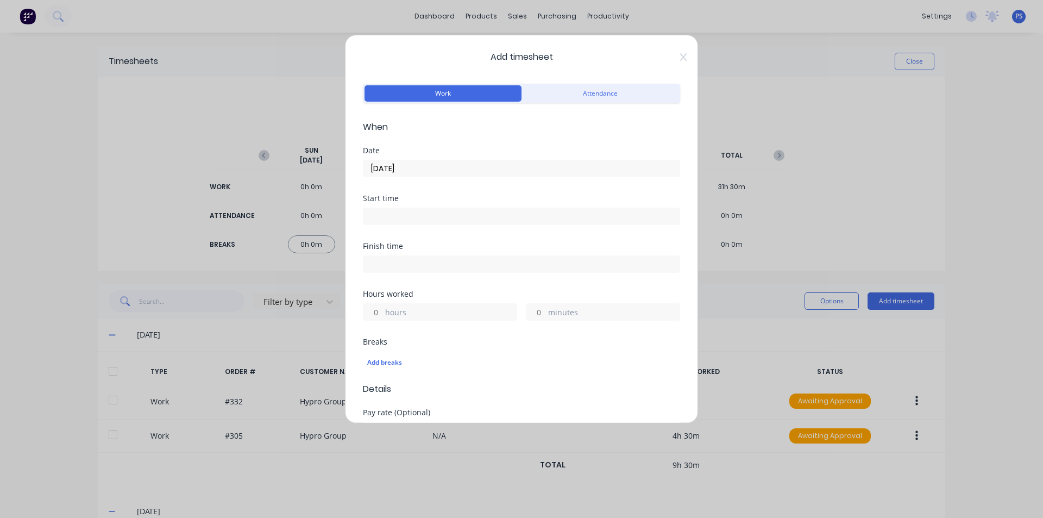
click at [424, 217] on input at bounding box center [521, 216] width 316 height 16
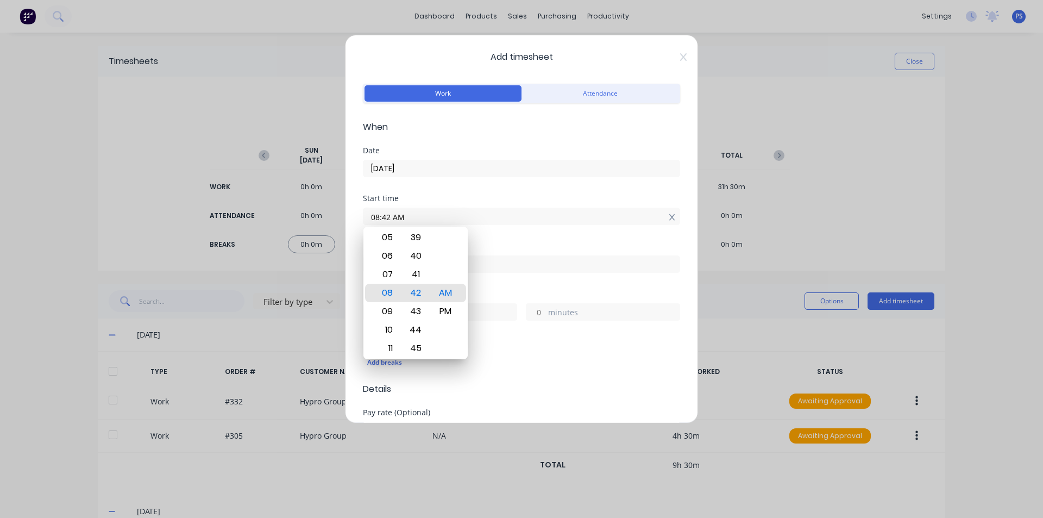
click at [669, 217] on icon at bounding box center [672, 217] width 6 height 8
type input "08:42 AM"
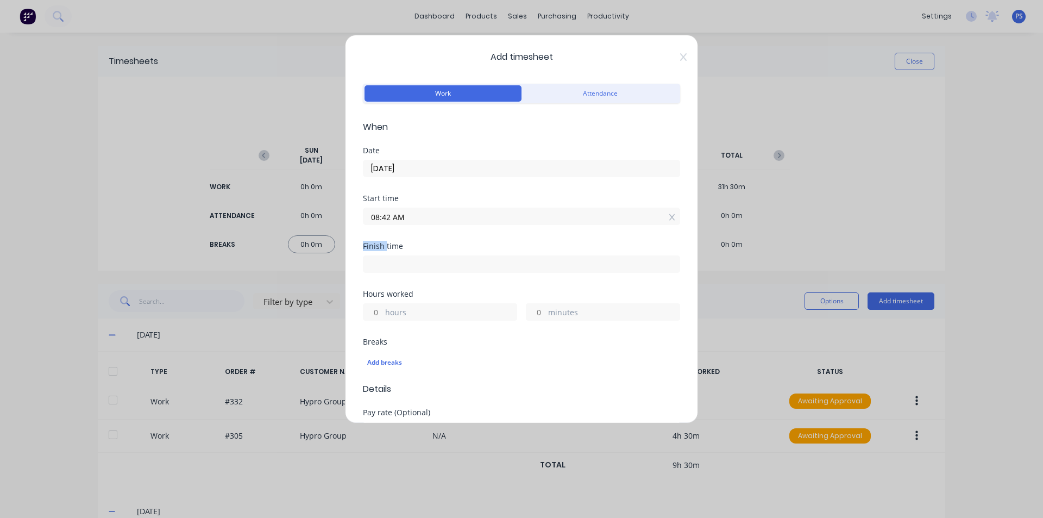
click at [669, 217] on icon at bounding box center [672, 217] width 6 height 8
drag, startPoint x: 552, startPoint y: 316, endPoint x: 531, endPoint y: 317, distance: 21.2
click at [549, 316] on label "minutes" at bounding box center [613, 322] width 131 height 14
click at [545, 316] on input "minutes" at bounding box center [535, 320] width 19 height 16
click at [531, 317] on input "minutes" at bounding box center [535, 320] width 19 height 16
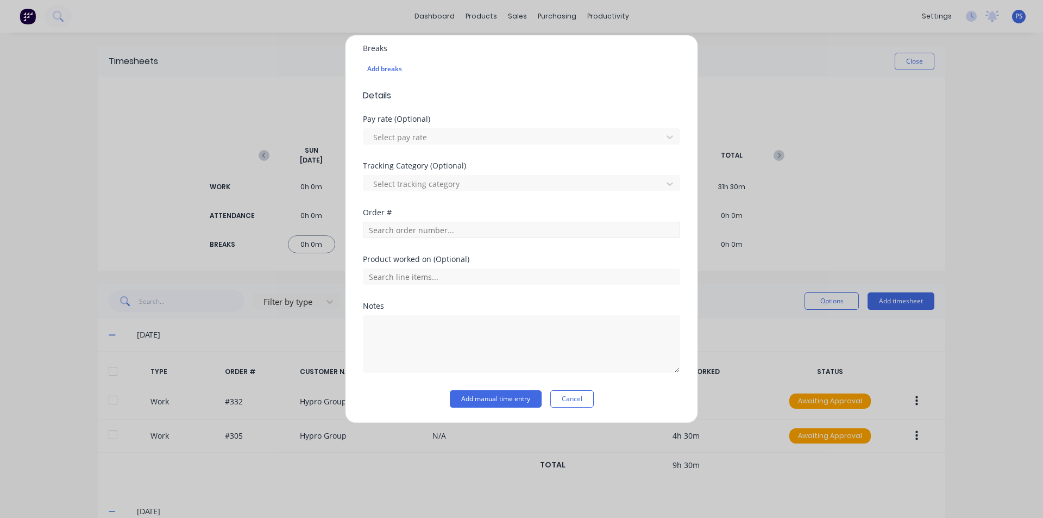
type input "30"
click at [413, 226] on input "text" at bounding box center [521, 230] width 317 height 16
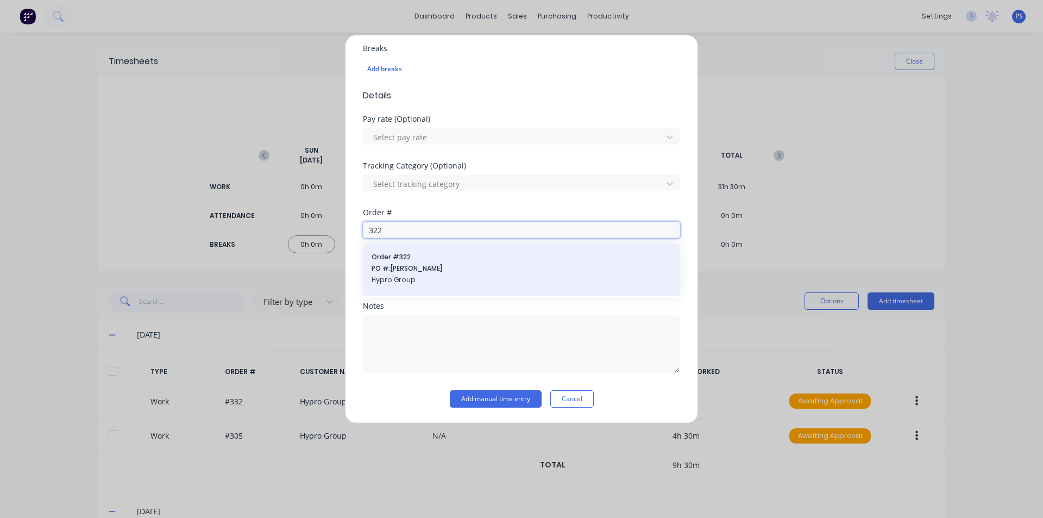
type input "322"
click at [427, 256] on span "Order # 322" at bounding box center [522, 257] width 300 height 10
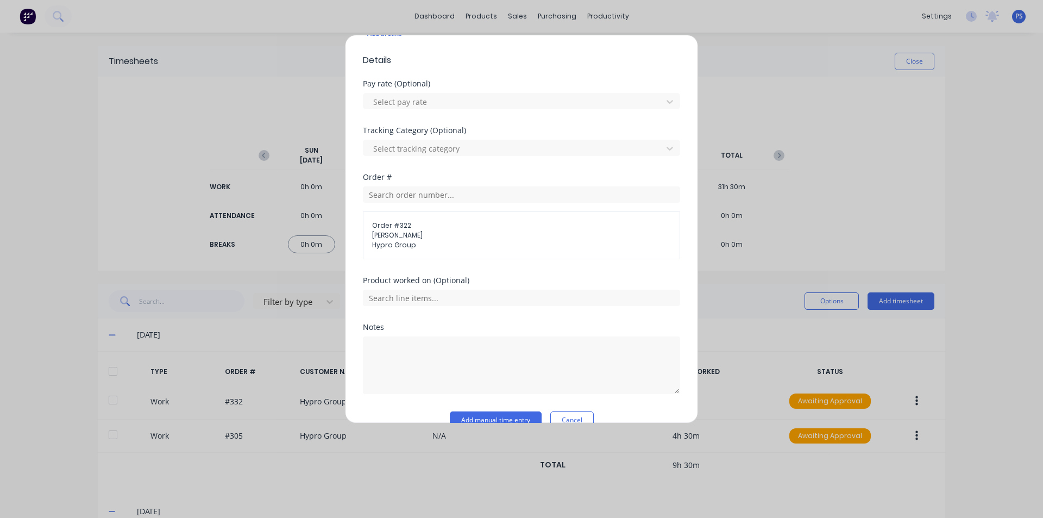
scroll to position [350, 0]
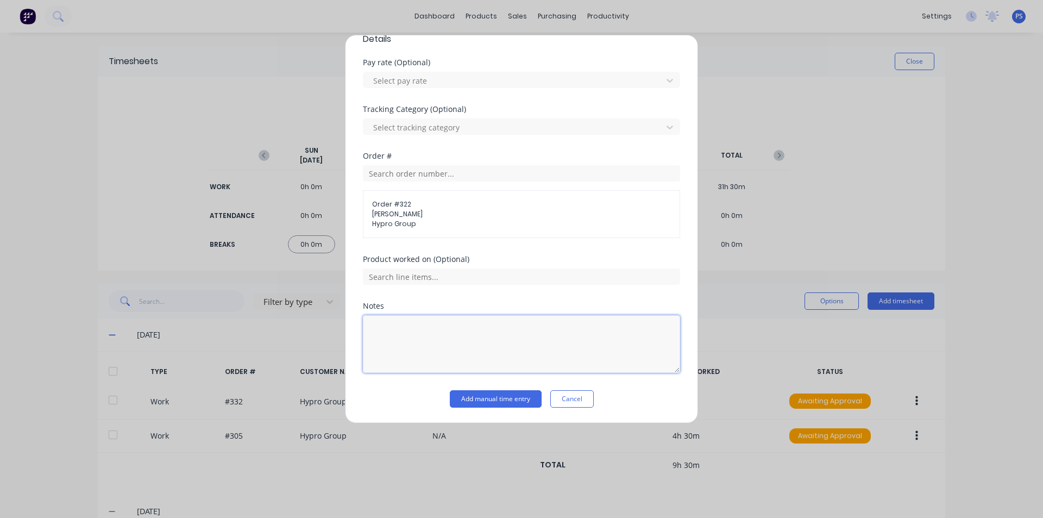
click at [449, 334] on textarea at bounding box center [521, 344] width 317 height 58
type textarea "Pick up Components"
click at [468, 395] on button "Add manual time entry" at bounding box center [496, 398] width 92 height 17
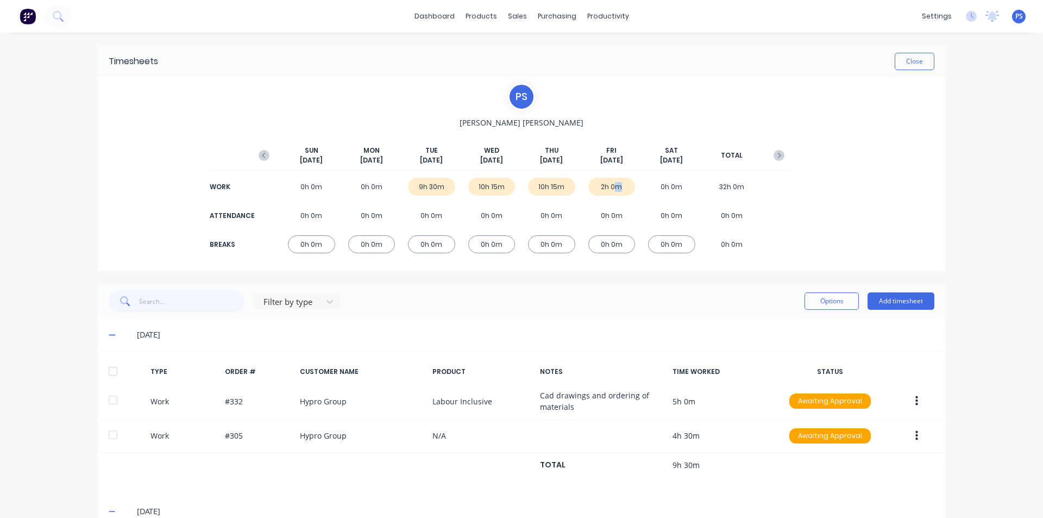
drag, startPoint x: 621, startPoint y: 186, endPoint x: 612, endPoint y: 186, distance: 9.8
click at [612, 186] on div "2h 0m" at bounding box center [611, 187] width 47 height 18
click at [867, 195] on div "P S [PERSON_NAME] [DATE] [DATE] [DATE] [DATE] [DATE] [DATE] [DATE] TOTAL WORK 0…" at bounding box center [521, 174] width 847 height 194
